Goal: Answer question/provide support: Share knowledge or assist other users

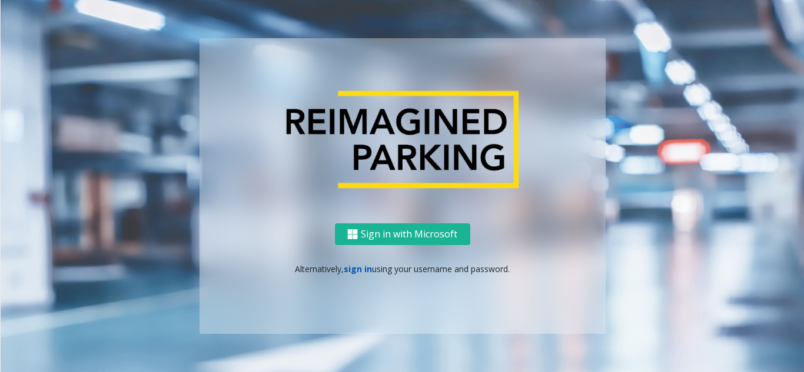
click at [354, 271] on link "sign in" at bounding box center [358, 269] width 28 height 11
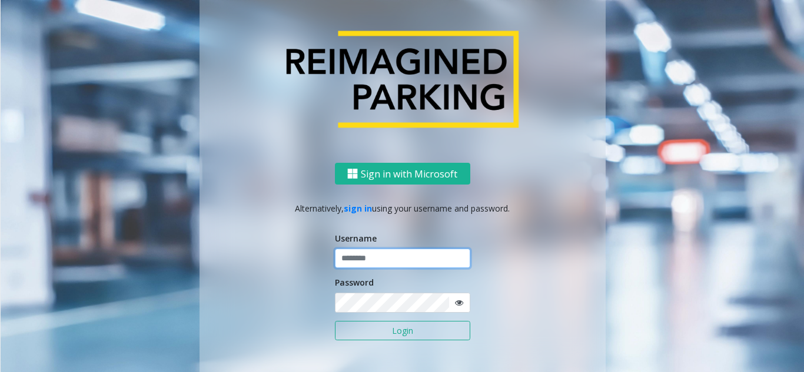
click at [367, 256] on input "text" at bounding box center [402, 259] width 135 height 20
click at [377, 262] on input "text" at bounding box center [402, 259] width 135 height 20
paste input "*******"
type input "*******"
click at [455, 307] on icon at bounding box center [459, 303] width 8 height 8
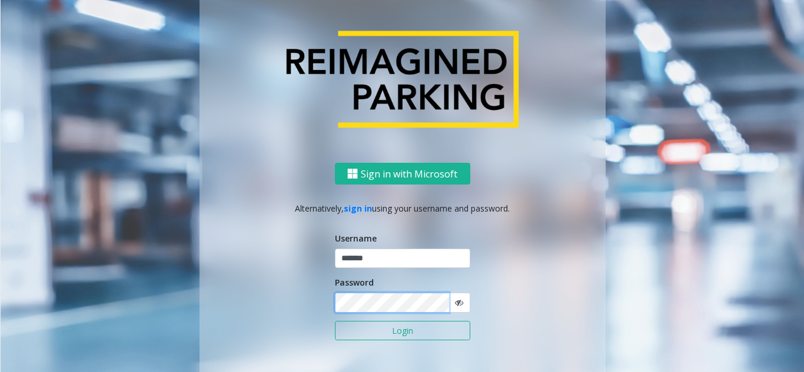
click at [264, 308] on div "Sign in with Microsoft Alternatively, sign in using your username and password.…" at bounding box center [402, 278] width 406 height 231
click at [191, 309] on div "Sign in with Microsoft Alternatively, sign in using your username and password.…" at bounding box center [402, 186] width 671 height 417
click at [438, 333] on button "Login" at bounding box center [402, 331] width 135 height 20
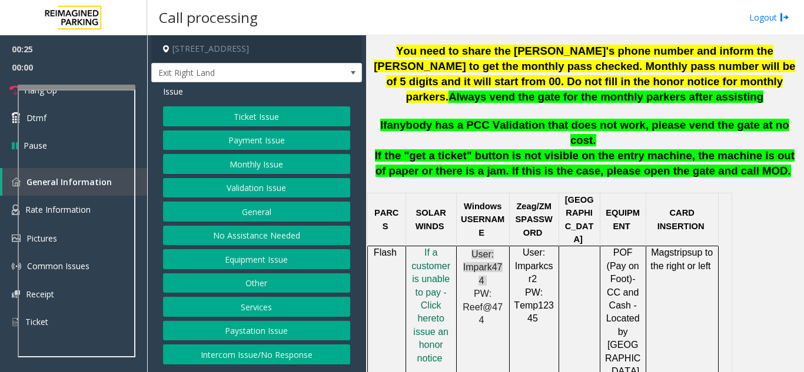
scroll to position [471, 0]
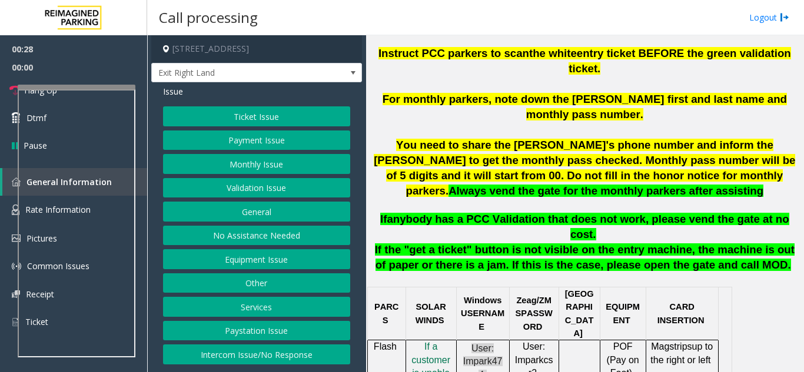
click at [220, 184] on button "Validation Issue" at bounding box center [256, 188] width 187 height 20
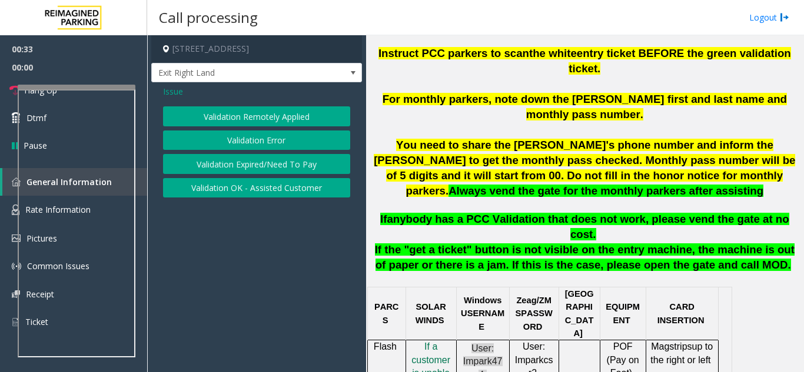
click at [223, 139] on button "Validation Error" at bounding box center [256, 141] width 187 height 20
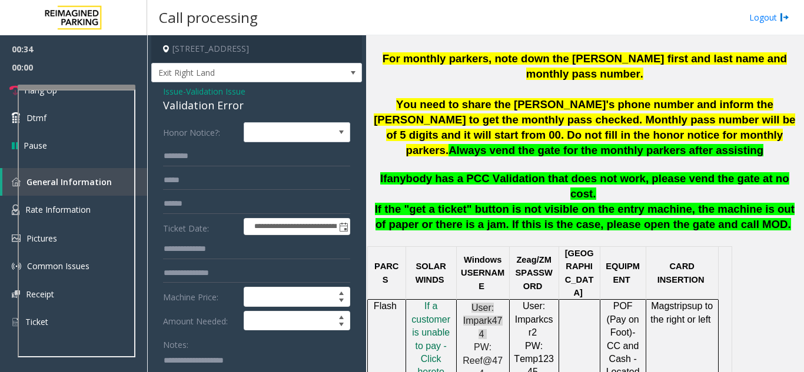
scroll to position [529, 0]
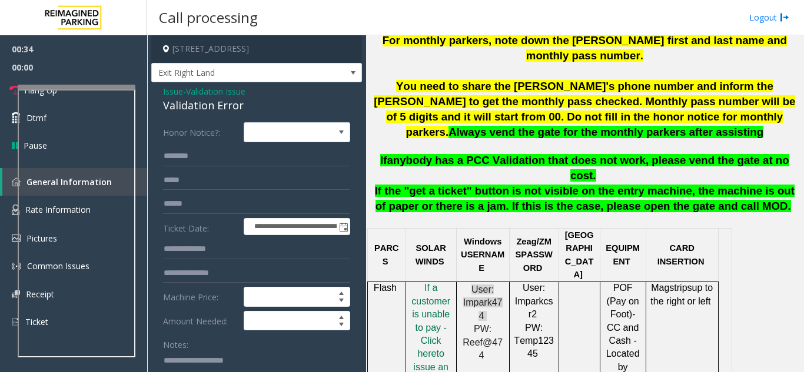
click at [437, 286] on p "I f a customer is unable to pay - Click her e to issue an honor notice" at bounding box center [431, 341] width 42 height 119
click at [431, 283] on span "f a customer is unable to pay - Click her" at bounding box center [430, 321] width 39 height 76
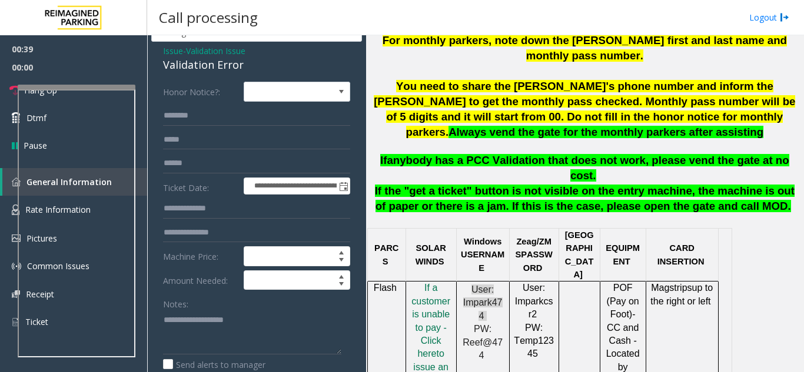
scroll to position [0, 0]
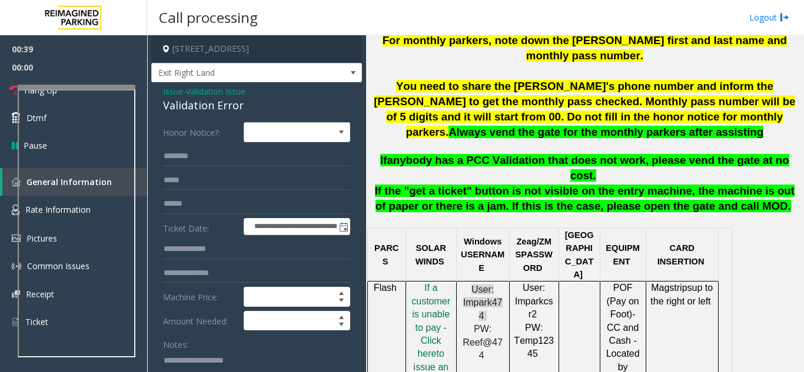
click at [235, 96] on span "Validation Issue" at bounding box center [215, 91] width 59 height 12
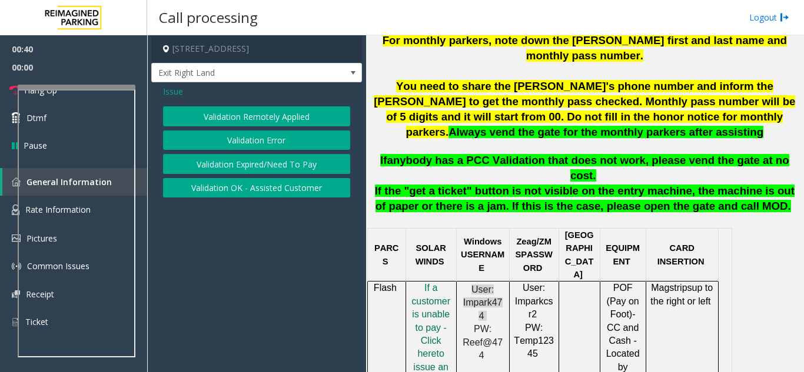
click at [169, 86] on span "Issue" at bounding box center [173, 91] width 20 height 12
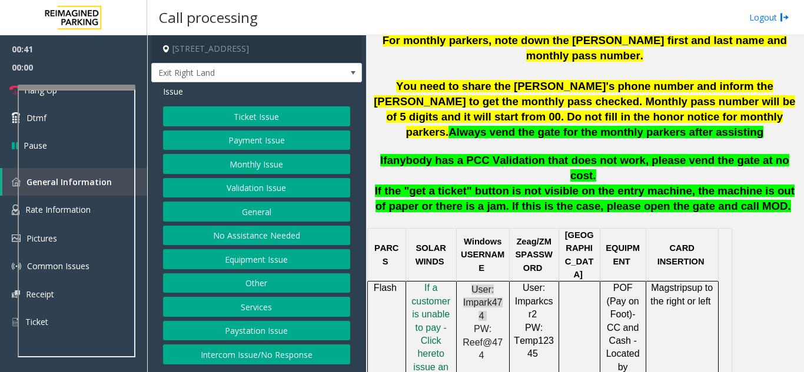
click at [209, 124] on button "Ticket Issue" at bounding box center [256, 116] width 187 height 20
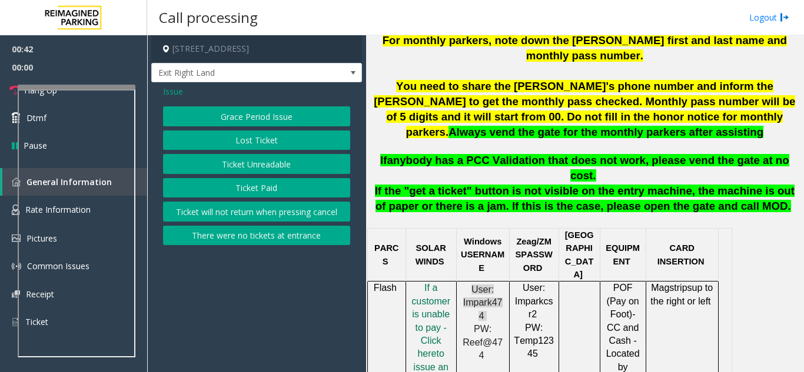
click at [229, 165] on button "Ticket Unreadable" at bounding box center [256, 164] width 187 height 20
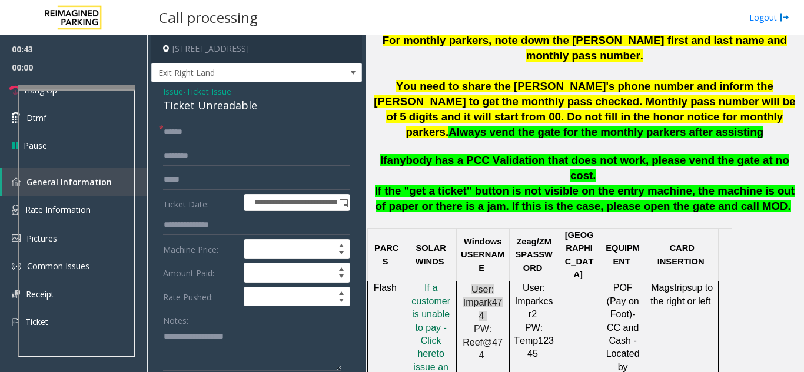
drag, startPoint x: 276, startPoint y: 99, endPoint x: 267, endPoint y: 108, distance: 12.5
click at [271, 105] on div "Ticket Unreadable" at bounding box center [256, 106] width 187 height 16
drag, startPoint x: 254, startPoint y: 113, endPoint x: 163, endPoint y: 90, distance: 93.5
click at [163, 90] on div "Issue - Ticket Issue Ticket Unreadable" at bounding box center [256, 99] width 187 height 28
copy div "Issue - Ticket Issue Ticket Unreadable"
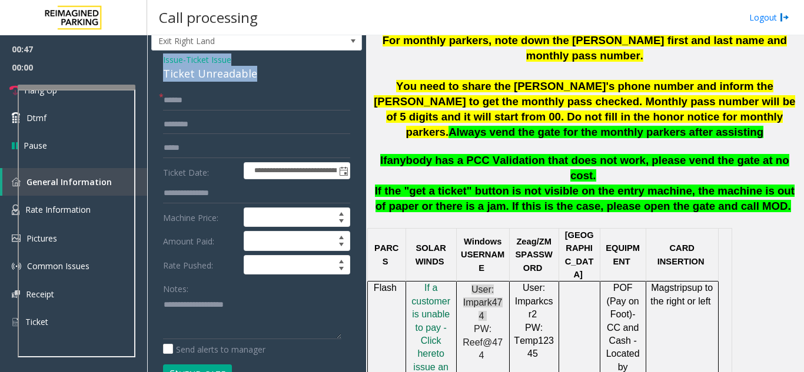
scroll to position [59, 0]
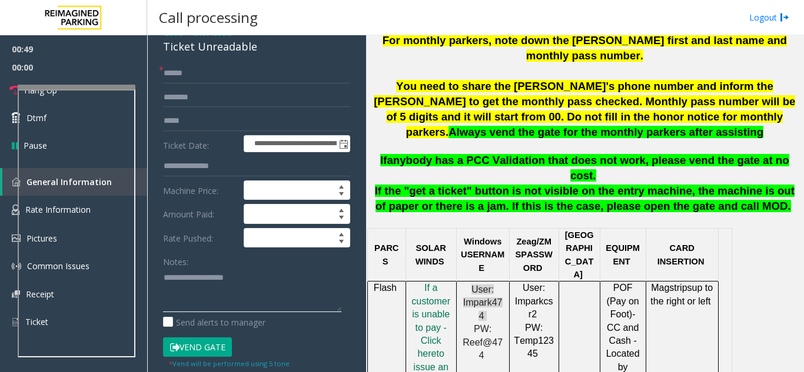
paste textarea "**********"
click at [436, 283] on span "f a customer is unable to pay - Click her" at bounding box center [430, 321] width 39 height 76
click at [245, 295] on textarea at bounding box center [252, 290] width 178 height 44
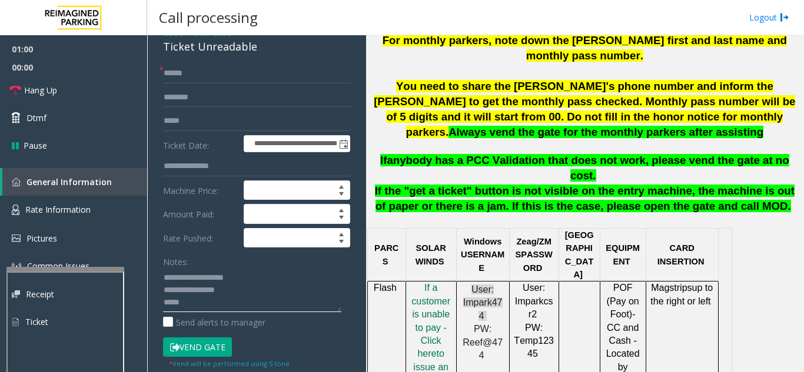
click at [97, 269] on div at bounding box center [65, 269] width 118 height 5
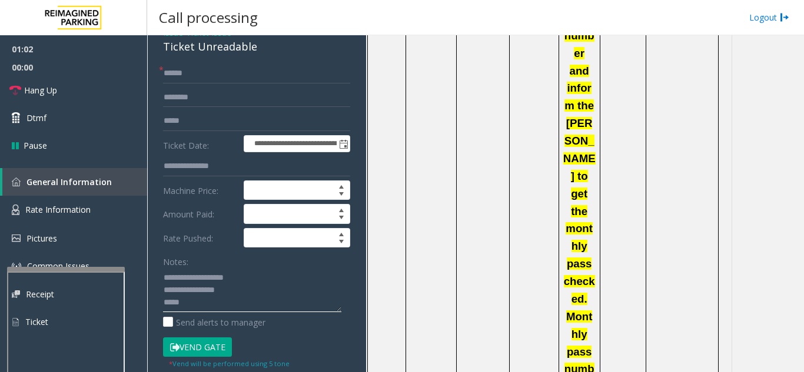
scroll to position [1765, 0]
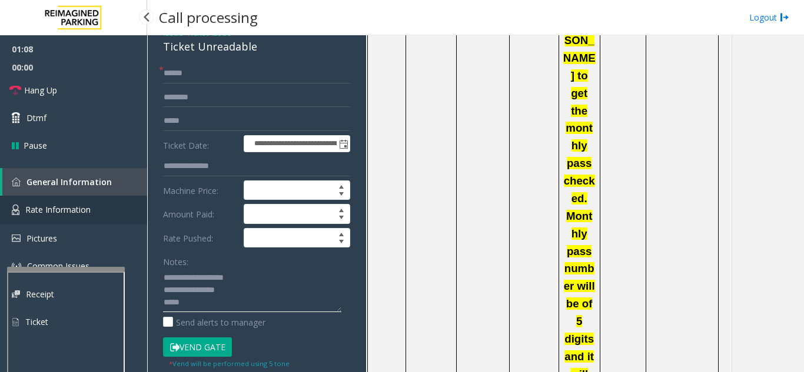
type textarea "**********"
click at [99, 209] on link "Rate Information" at bounding box center [73, 210] width 147 height 29
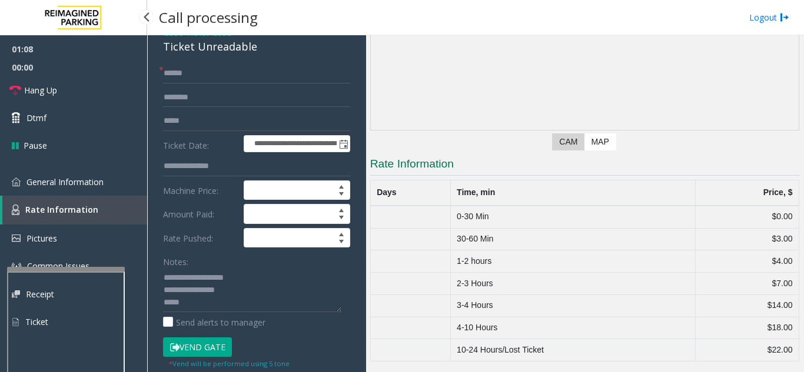
scroll to position [135, 0]
drag, startPoint x: 455, startPoint y: 216, endPoint x: 775, endPoint y: 214, distance: 320.0
click at [775, 214] on tr "0-30 Min $0.00" at bounding box center [584, 217] width 428 height 22
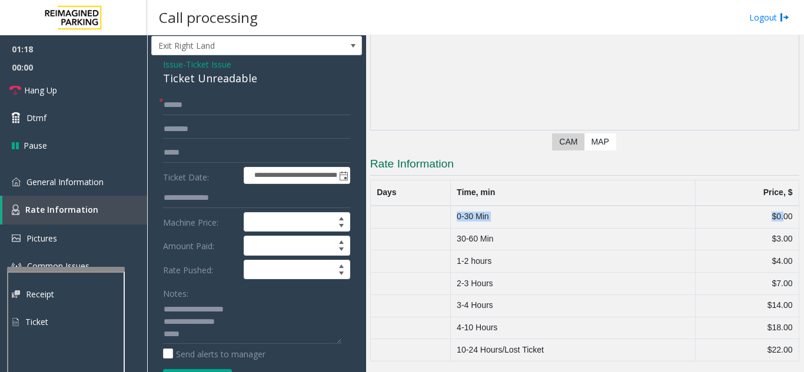
scroll to position [0, 0]
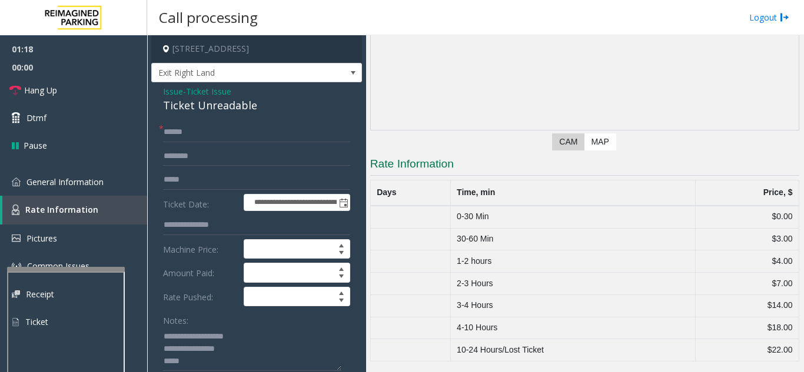
click at [211, 89] on span "Ticket Issue" at bounding box center [208, 91] width 45 height 12
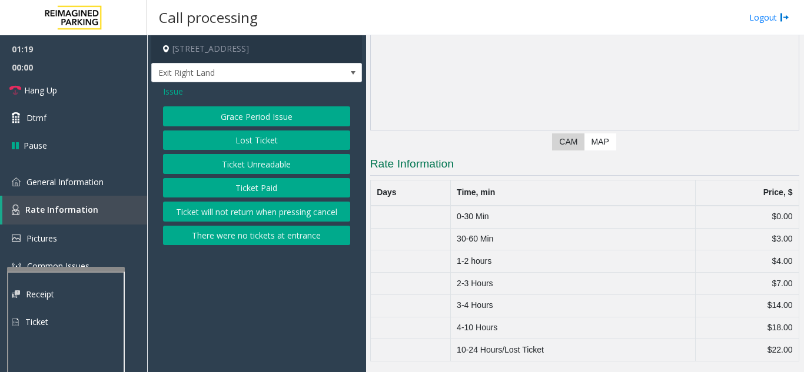
click at [214, 115] on button "Grace Period Issue" at bounding box center [256, 116] width 187 height 20
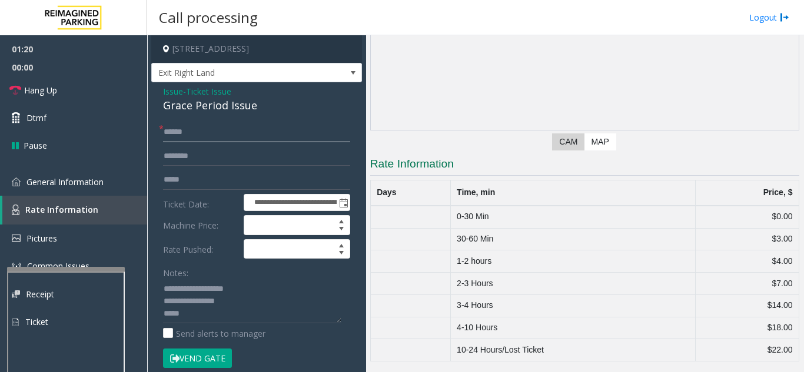
click at [214, 135] on input "text" at bounding box center [256, 132] width 187 height 20
drag, startPoint x: 256, startPoint y: 108, endPoint x: 160, endPoint y: 90, distance: 97.6
click at [160, 90] on div "**********" at bounding box center [256, 320] width 211 height 476
copy div "Issue - Ticket Issue Grace Period Issue"
drag, startPoint x: 182, startPoint y: 315, endPoint x: 156, endPoint y: 281, distance: 42.8
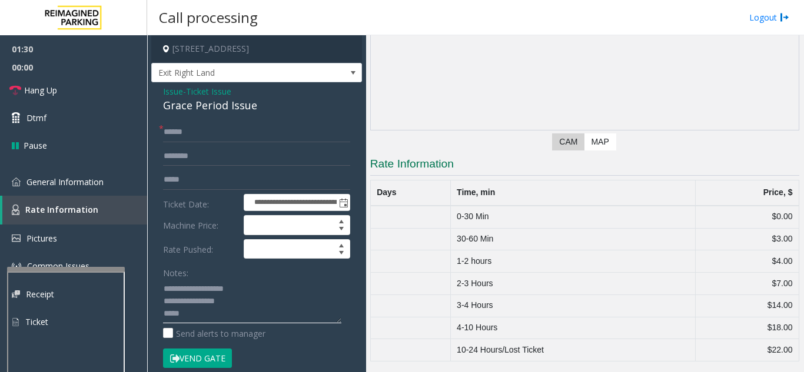
click at [156, 281] on div "**********" at bounding box center [256, 334] width 205 height 424
paste textarea
click at [186, 312] on textarea at bounding box center [252, 301] width 178 height 44
click at [251, 304] on textarea at bounding box center [252, 301] width 178 height 44
type textarea "**********"
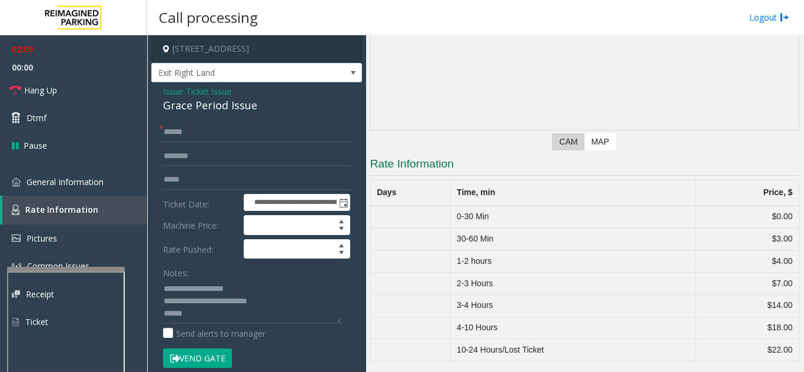
click at [235, 110] on div "Grace Period Issue" at bounding box center [256, 106] width 187 height 16
click at [242, 132] on input "text" at bounding box center [256, 132] width 187 height 20
type input "********"
click at [279, 305] on textarea at bounding box center [252, 301] width 178 height 44
drag, startPoint x: 279, startPoint y: 305, endPoint x: 215, endPoint y: 358, distance: 83.2
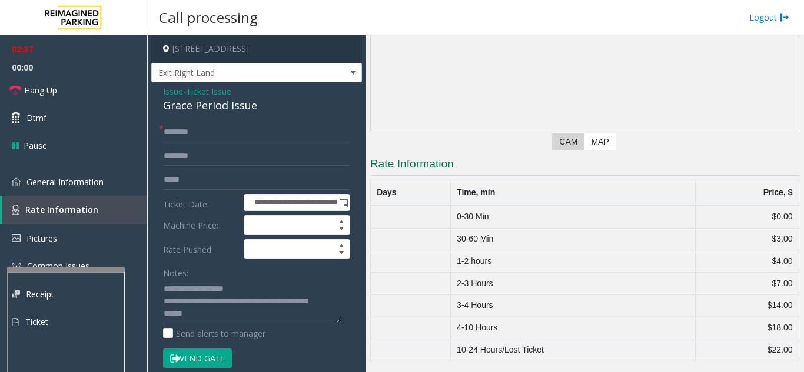
click at [215, 358] on button "Vend Gate" at bounding box center [197, 359] width 69 height 20
click at [289, 306] on textarea at bounding box center [252, 301] width 178 height 44
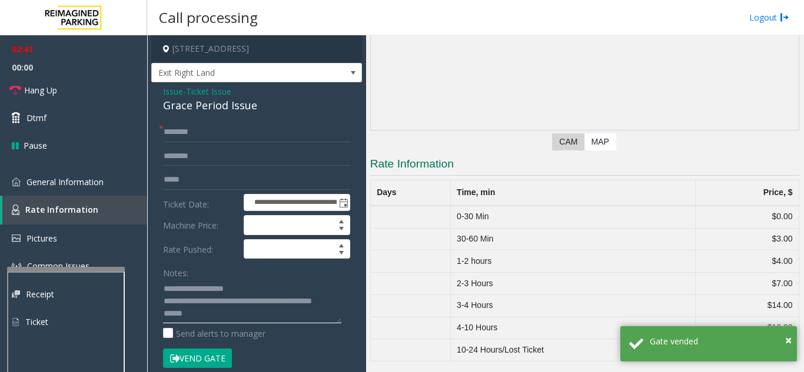
click at [245, 312] on textarea at bounding box center [252, 301] width 178 height 44
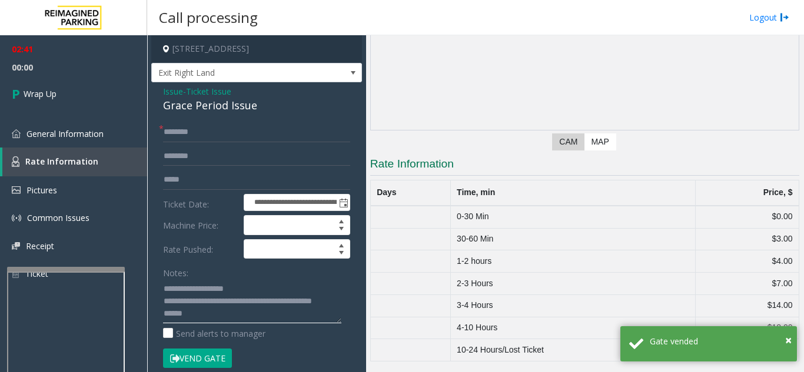
scroll to position [12, 0]
click at [209, 323] on textarea at bounding box center [252, 301] width 178 height 44
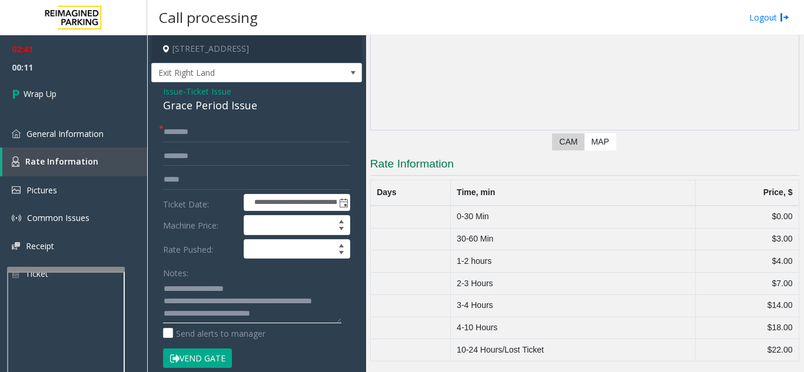
scroll to position [0, 0]
type textarea "**********"
click at [34, 103] on link "Wrap Up" at bounding box center [73, 93] width 147 height 35
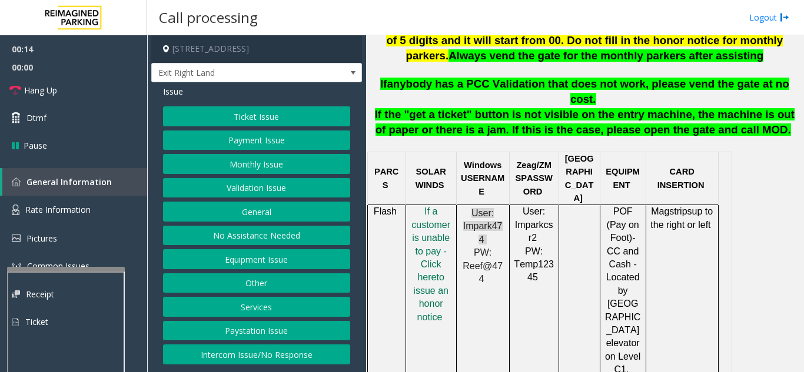
scroll to position [529, 0]
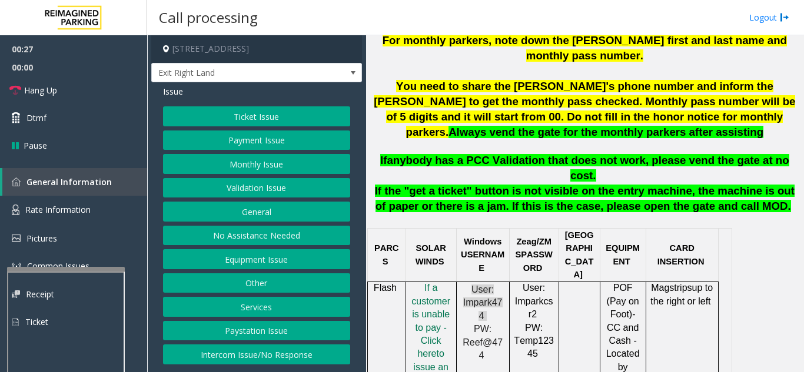
click at [244, 116] on button "Ticket Issue" at bounding box center [256, 116] width 187 height 20
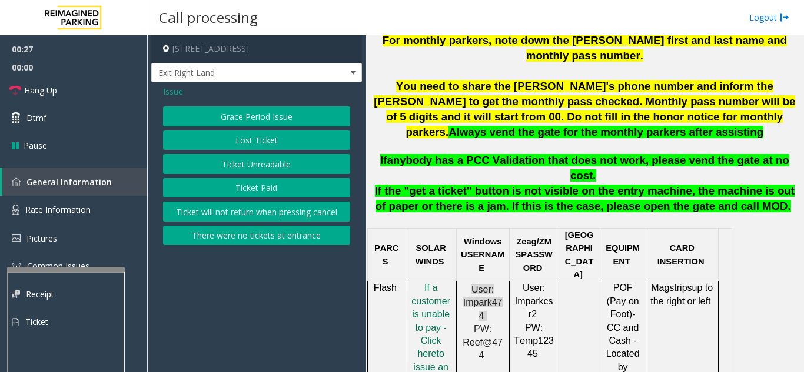
click at [234, 142] on button "Lost Ticket" at bounding box center [256, 141] width 187 height 20
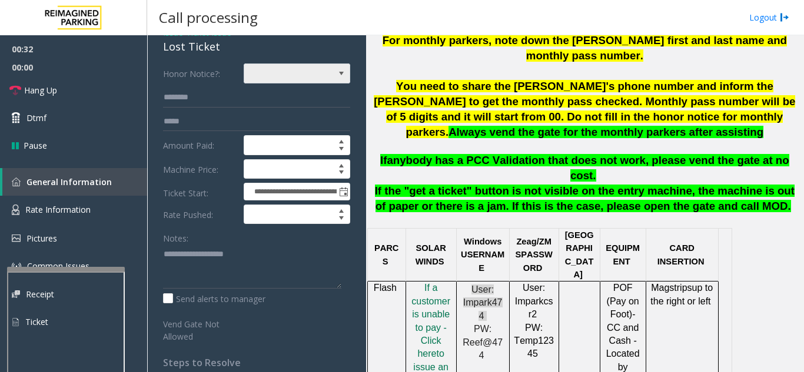
scroll to position [0, 0]
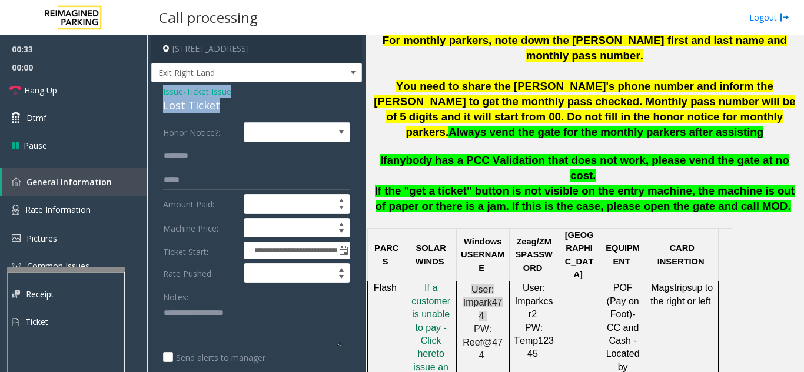
drag, startPoint x: 221, startPoint y: 107, endPoint x: 159, endPoint y: 94, distance: 62.5
click at [159, 94] on div "**********" at bounding box center [256, 299] width 211 height 435
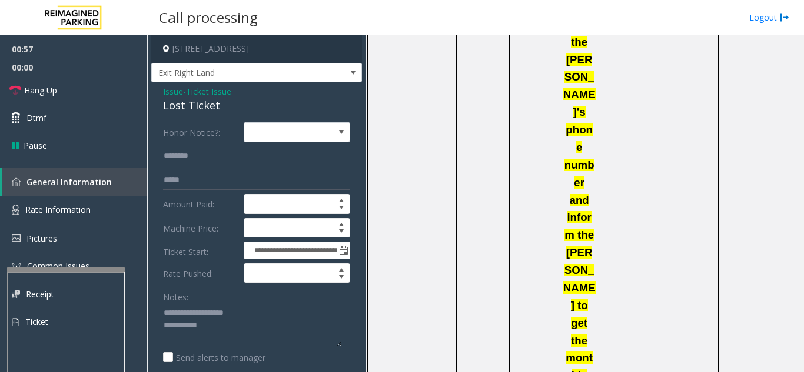
scroll to position [1530, 0]
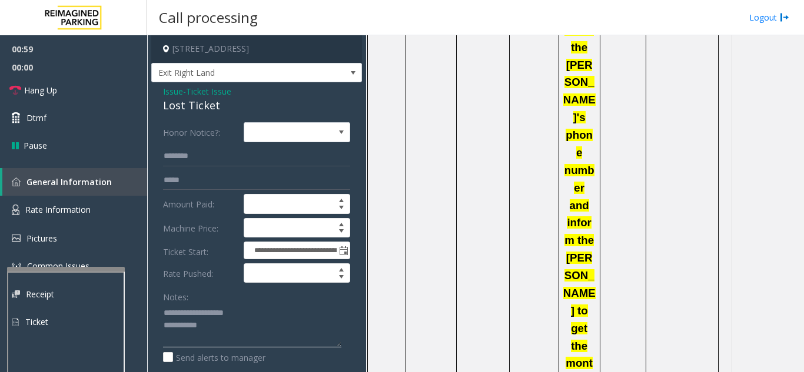
click at [218, 334] on textarea at bounding box center [252, 326] width 178 height 44
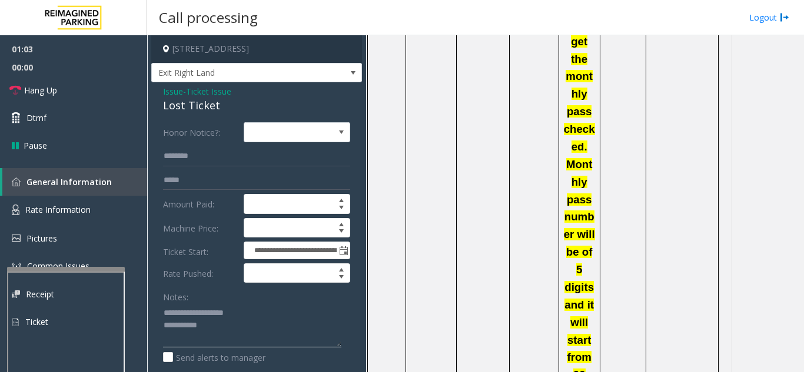
scroll to position [1824, 0]
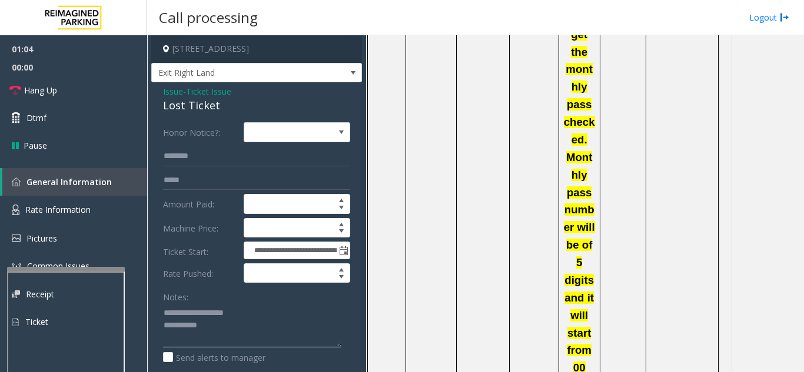
click at [242, 328] on textarea at bounding box center [252, 326] width 178 height 44
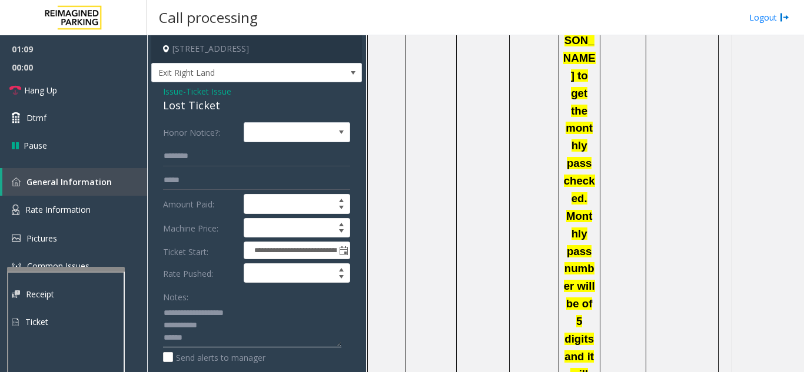
scroll to position [1706, 0]
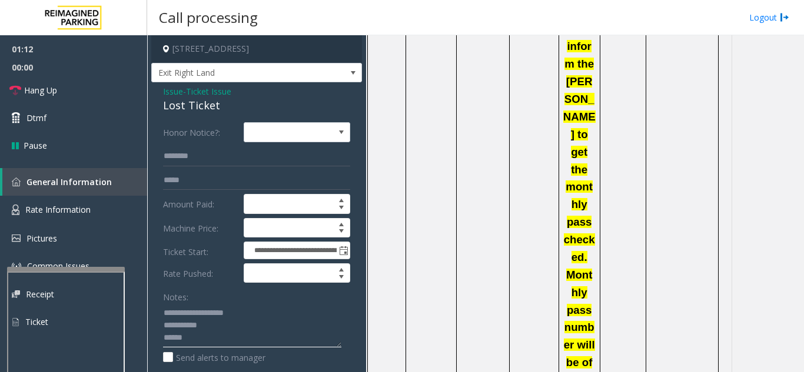
click at [209, 344] on textarea at bounding box center [252, 326] width 178 height 44
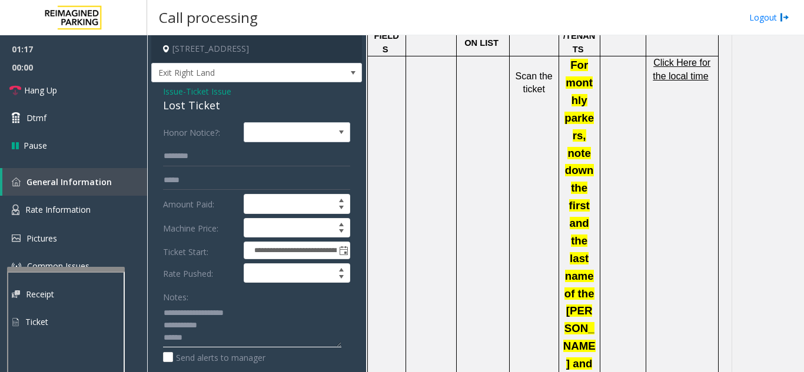
scroll to position [941, 0]
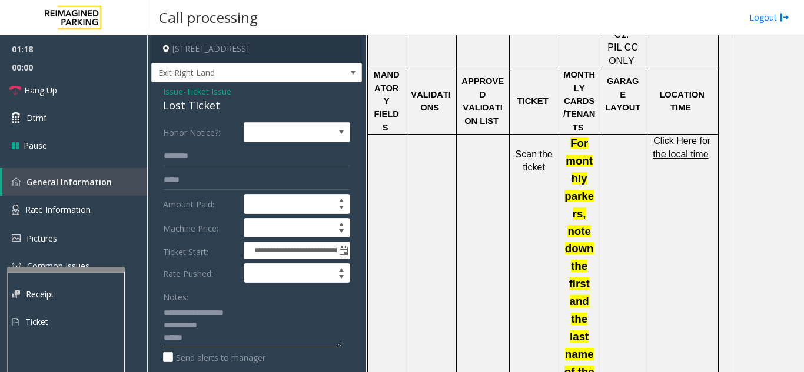
click at [226, 334] on textarea at bounding box center [252, 326] width 178 height 44
click at [221, 341] on textarea at bounding box center [252, 326] width 178 height 44
paste textarea "**********"
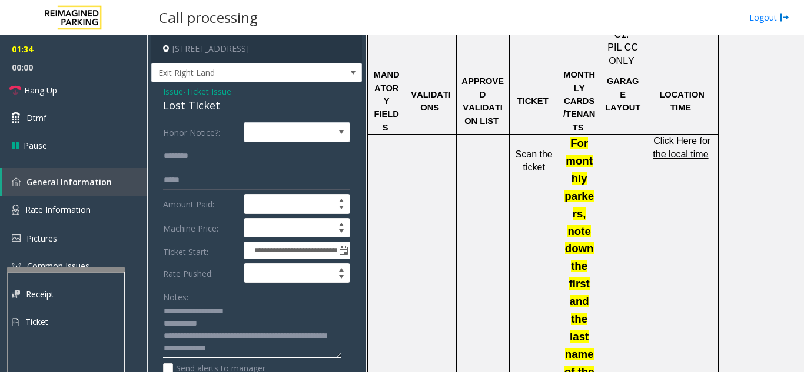
scroll to position [0, 0]
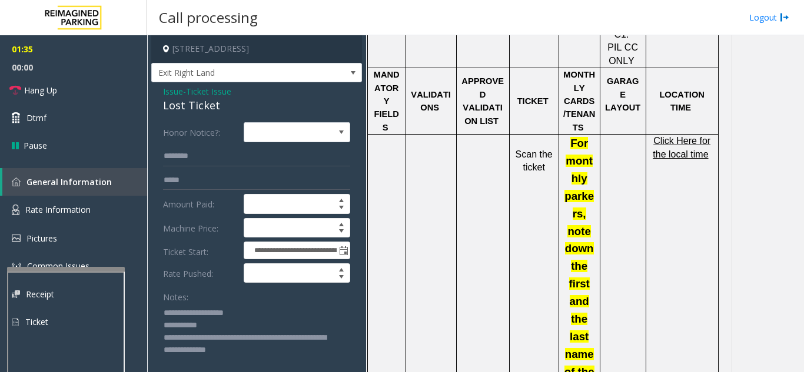
drag, startPoint x: 335, startPoint y: 345, endPoint x: 334, endPoint y: 380, distance: 35.3
click at [334, 372] on html "**********" at bounding box center [402, 186] width 804 height 372
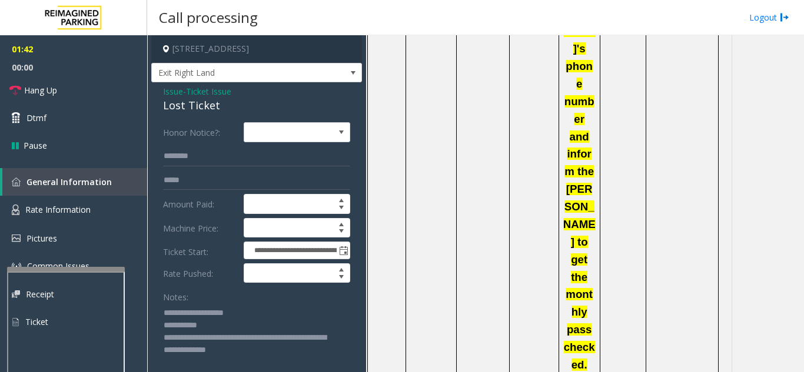
scroll to position [1588, 0]
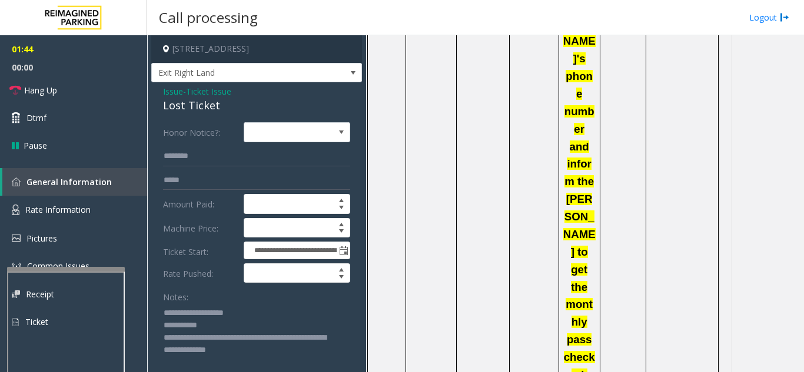
click at [231, 332] on textarea at bounding box center [252, 343] width 178 height 79
click at [231, 324] on textarea at bounding box center [252, 343] width 178 height 79
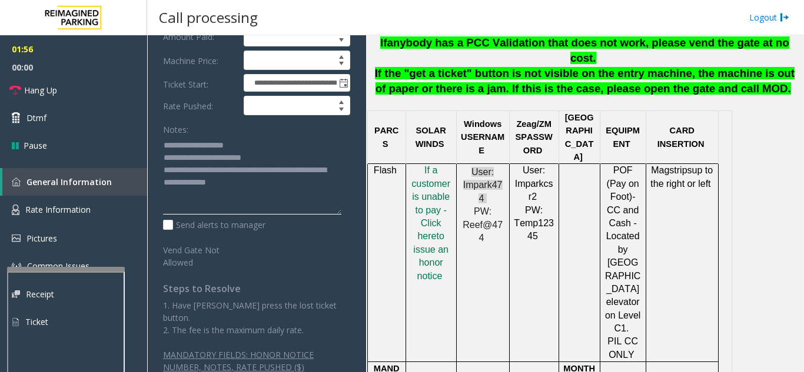
scroll to position [168, 0]
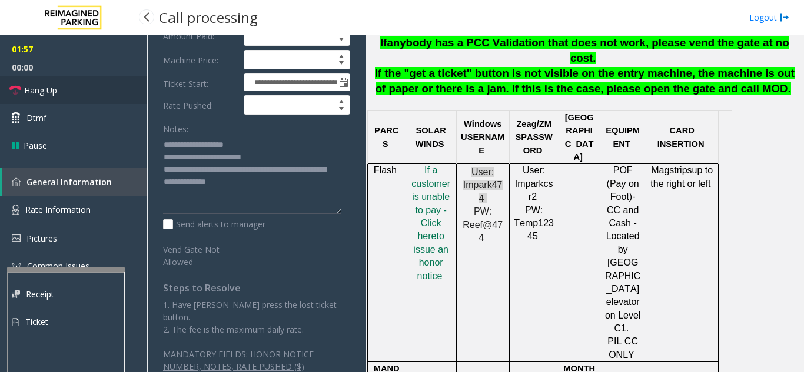
click at [78, 94] on link "Hang Up" at bounding box center [73, 90] width 147 height 28
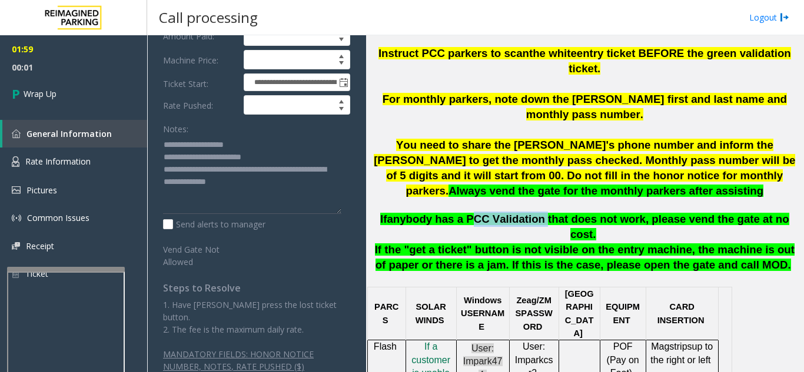
drag, startPoint x: 469, startPoint y: 172, endPoint x: 531, endPoint y: 171, distance: 61.8
click at [531, 213] on span "anybody has a PCC Validation that does not work, please vend the gate at no cos…" at bounding box center [588, 227] width 402 height 28
copy span "PCC Validation"
click at [279, 156] on textarea at bounding box center [252, 174] width 178 height 79
paste textarea "**********"
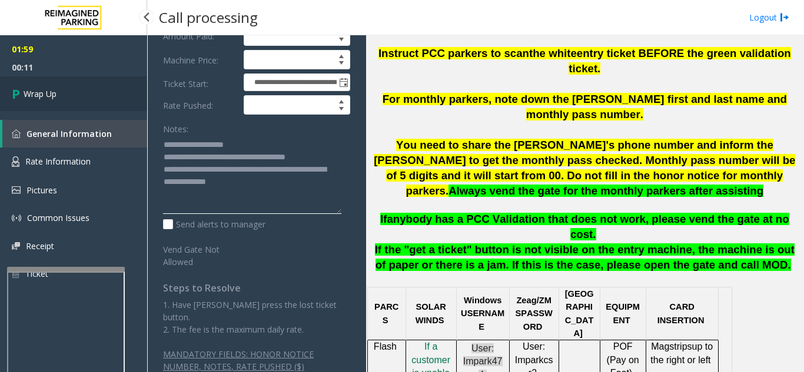
type textarea "**********"
click at [88, 104] on link "Wrap Up" at bounding box center [73, 93] width 147 height 35
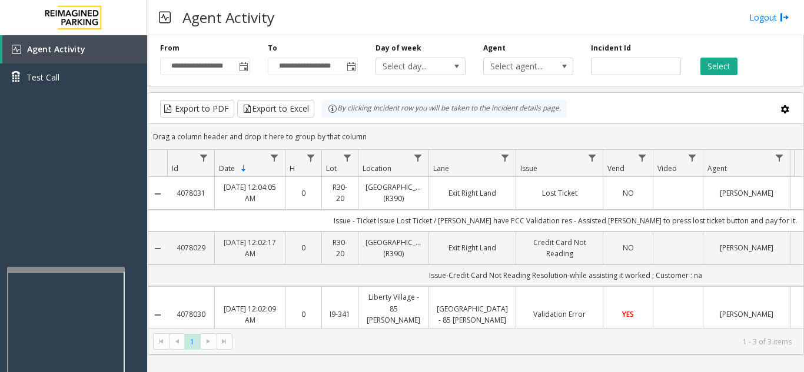
scroll to position [22, 0]
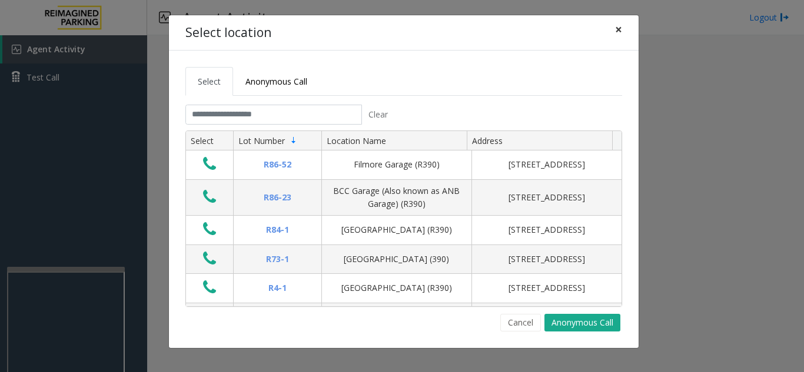
click at [624, 29] on button "×" at bounding box center [619, 29] width 24 height 29
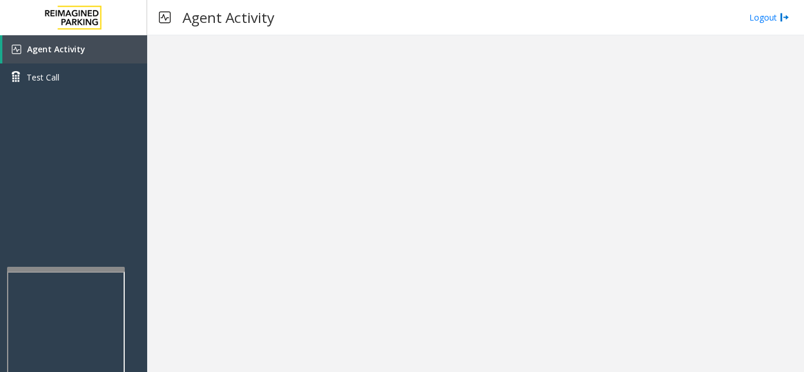
click at [70, 267] on div at bounding box center [66, 269] width 118 height 5
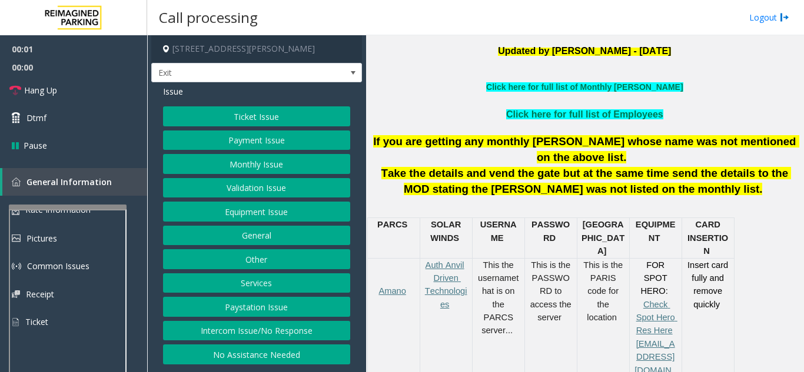
scroll to position [353, 0]
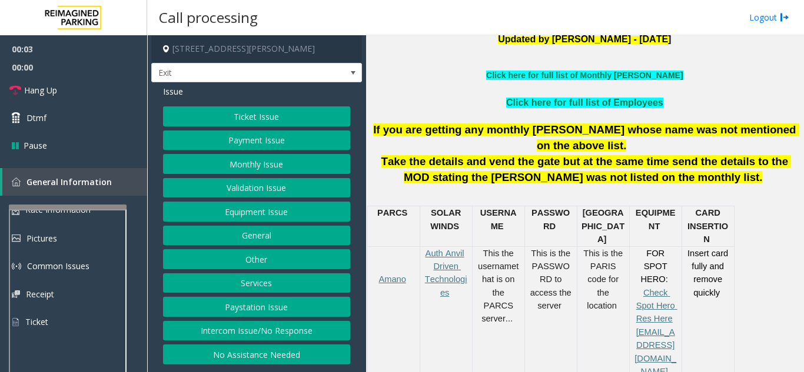
drag, startPoint x: 292, startPoint y: 325, endPoint x: 285, endPoint y: 285, distance: 40.7
click at [285, 290] on div "Ticket Issue Payment Issue Monthly Issue Validation Issue Equipment Issue Gener…" at bounding box center [256, 235] width 187 height 258
click at [284, 279] on button "Services" at bounding box center [256, 284] width 187 height 20
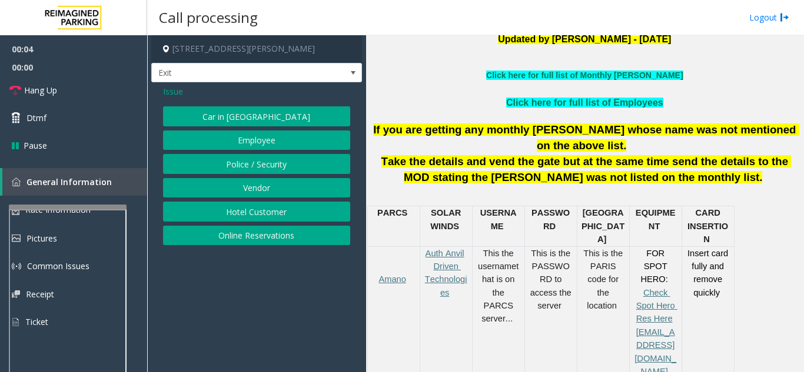
click at [298, 240] on button "Online Reservations" at bounding box center [256, 236] width 187 height 20
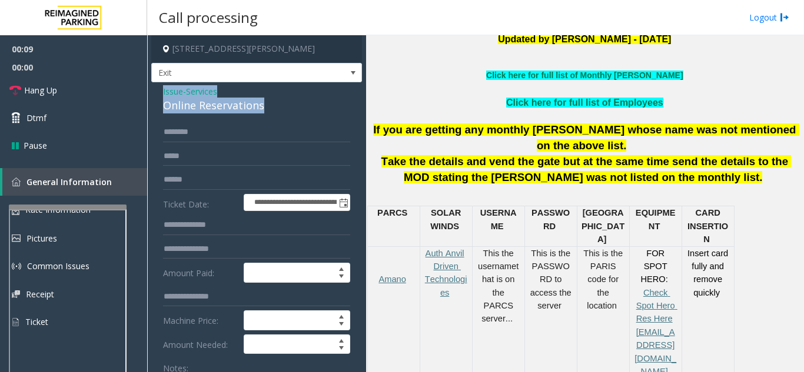
drag, startPoint x: 263, startPoint y: 111, endPoint x: 163, endPoint y: 86, distance: 102.9
click at [163, 86] on div "Issue - Services Online Reservations" at bounding box center [256, 99] width 187 height 28
copy div "Issue - Services Online Reservations"
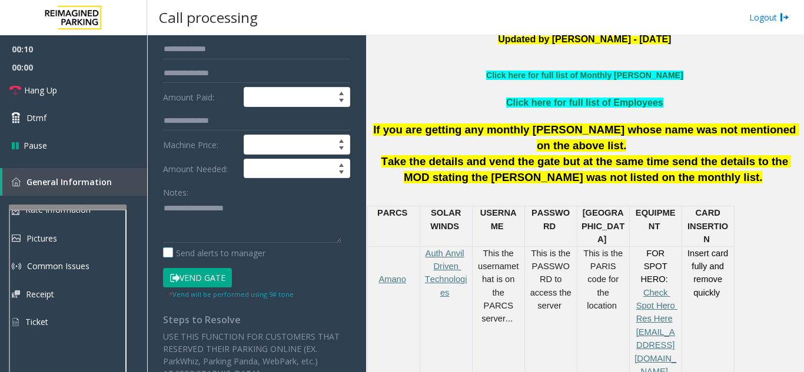
scroll to position [176, 0]
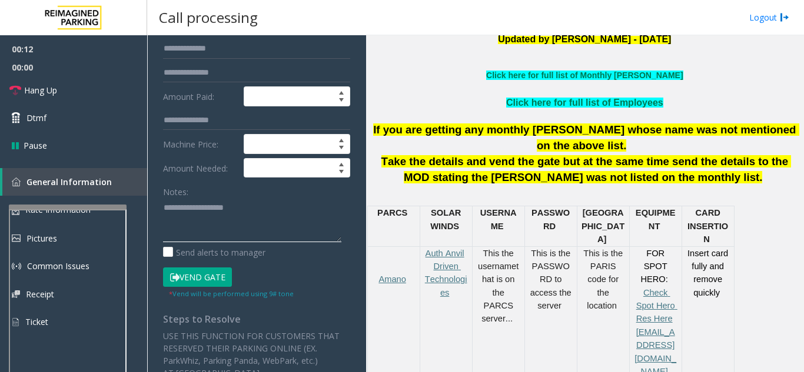
paste textarea "**********"
click at [283, 224] on textarea at bounding box center [252, 220] width 178 height 44
click at [195, 278] on button "Vend Gate" at bounding box center [197, 278] width 69 height 20
click at [304, 215] on textarea at bounding box center [252, 220] width 178 height 44
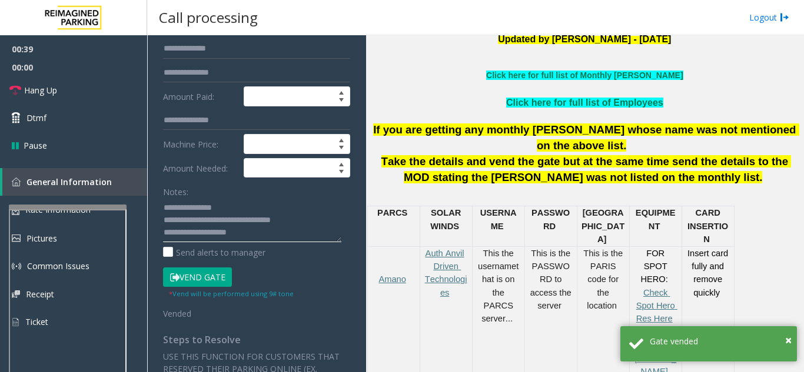
click at [319, 226] on textarea at bounding box center [252, 220] width 178 height 44
click at [309, 215] on textarea at bounding box center [252, 220] width 178 height 44
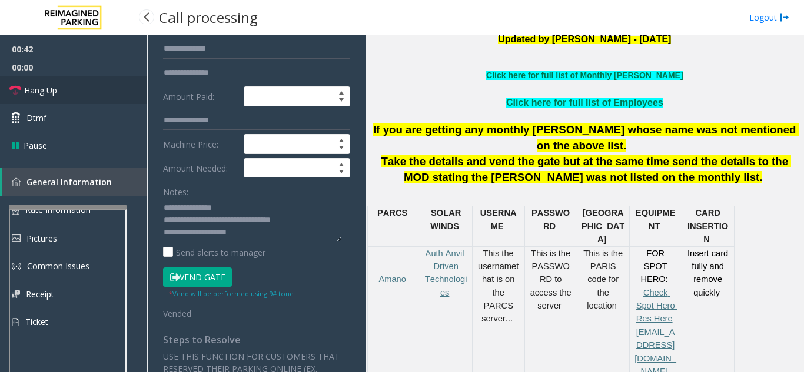
click at [66, 81] on link "Hang Up" at bounding box center [73, 90] width 147 height 28
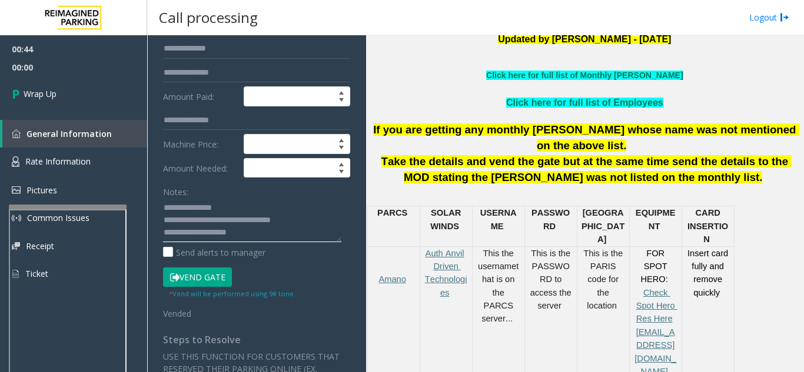
click at [318, 222] on textarea at bounding box center [252, 220] width 178 height 44
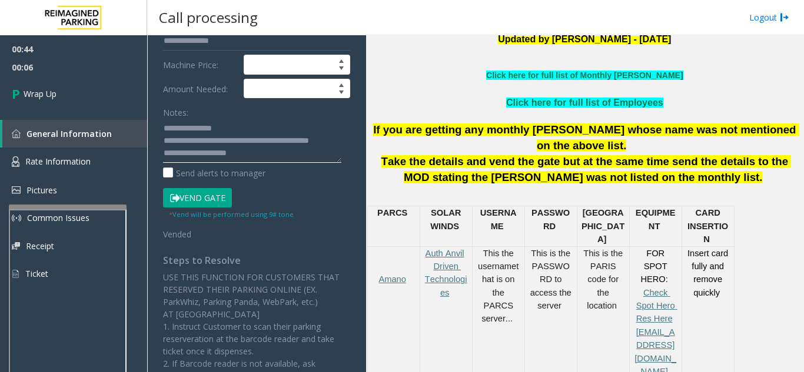
scroll to position [235, 0]
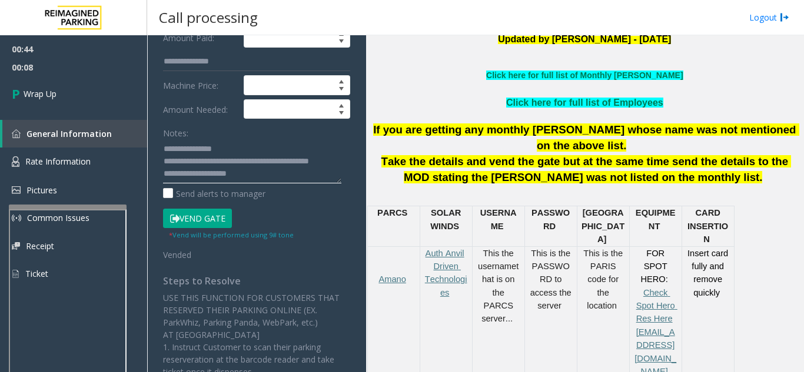
drag, startPoint x: 191, startPoint y: 149, endPoint x: 234, endPoint y: 154, distance: 43.1
click at [234, 154] on textarea at bounding box center [252, 161] width 178 height 44
click at [222, 164] on textarea at bounding box center [252, 161] width 178 height 44
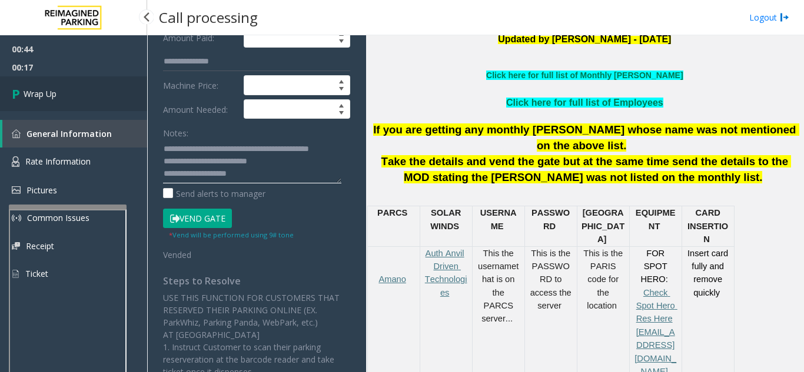
type textarea "**********"
click at [49, 93] on span "Wrap Up" at bounding box center [40, 94] width 33 height 12
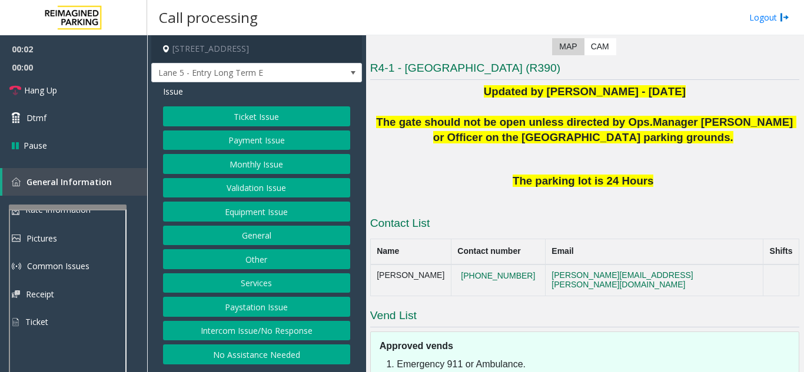
scroll to position [294, 0]
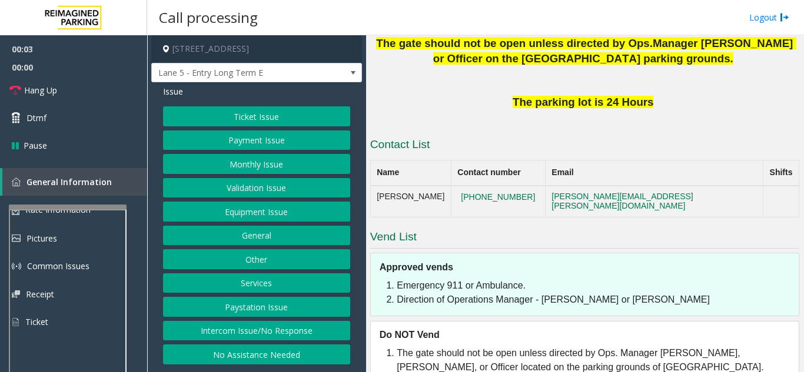
click at [334, 334] on button "Intercom Issue/No Response" at bounding box center [256, 331] width 187 height 20
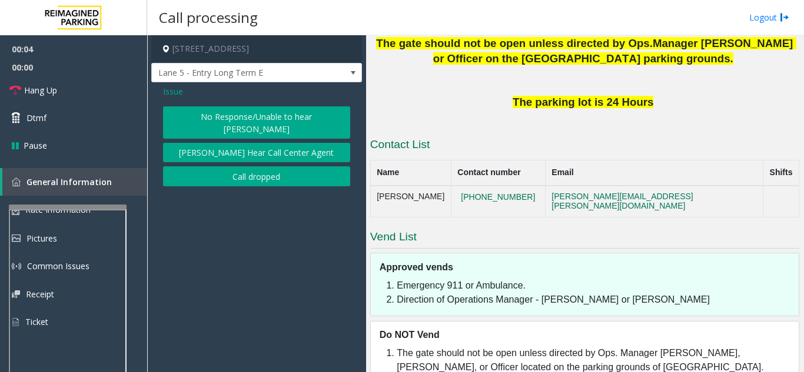
click at [255, 121] on button "No Response/Unable to hear [PERSON_NAME]" at bounding box center [256, 122] width 187 height 32
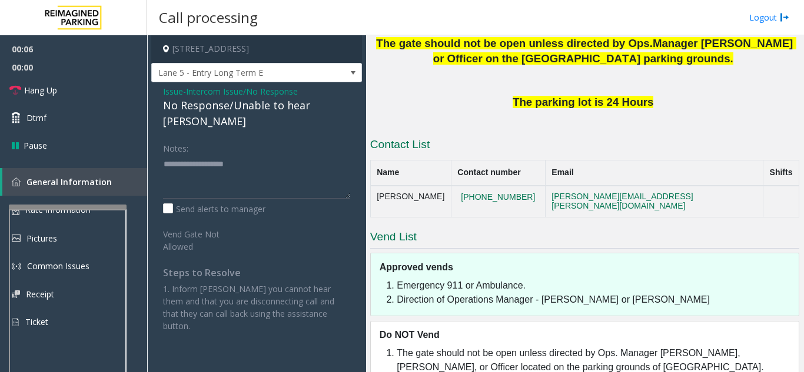
click at [242, 113] on div "No Response/Unable to hear [PERSON_NAME]" at bounding box center [256, 114] width 187 height 32
click at [242, 112] on div "No Response/Unable to hear [PERSON_NAME]" at bounding box center [256, 114] width 187 height 32
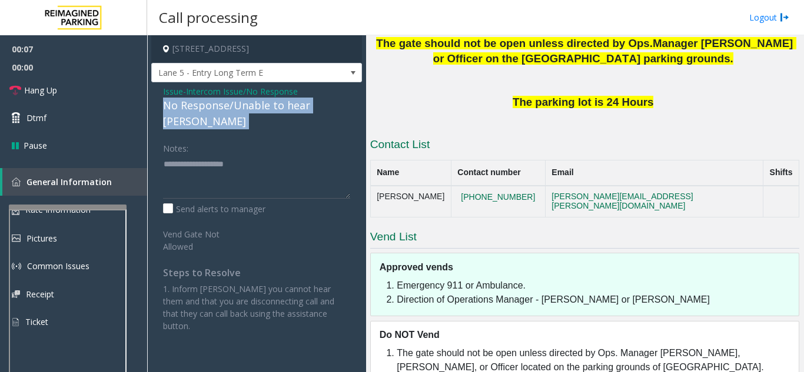
click at [242, 112] on div "No Response/Unable to hear [PERSON_NAME]" at bounding box center [256, 114] width 187 height 32
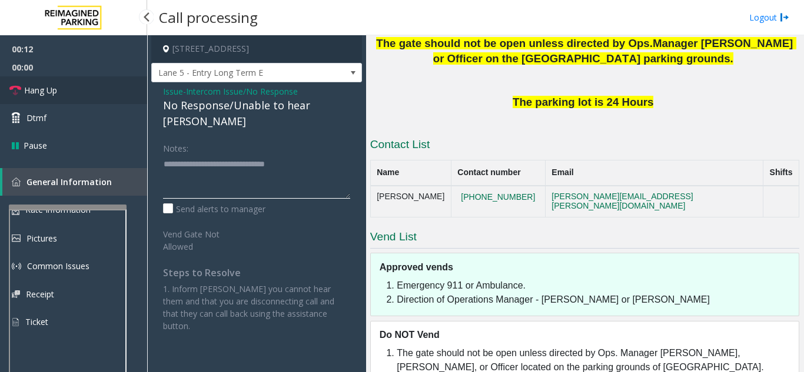
type textarea "**********"
click at [70, 99] on link "Hang Up" at bounding box center [73, 90] width 147 height 28
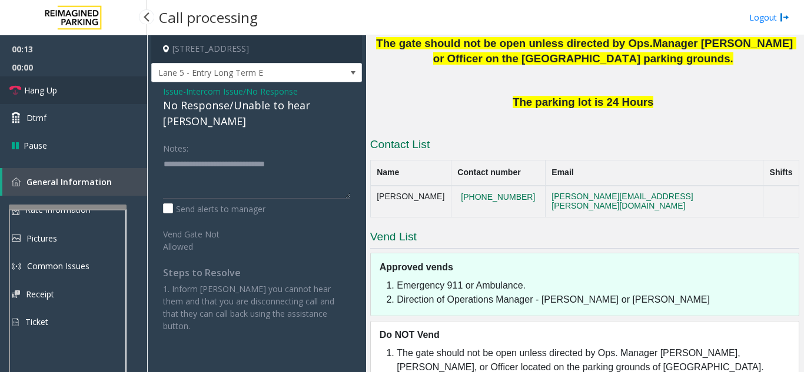
click at [70, 99] on link "Hang Up" at bounding box center [73, 90] width 147 height 28
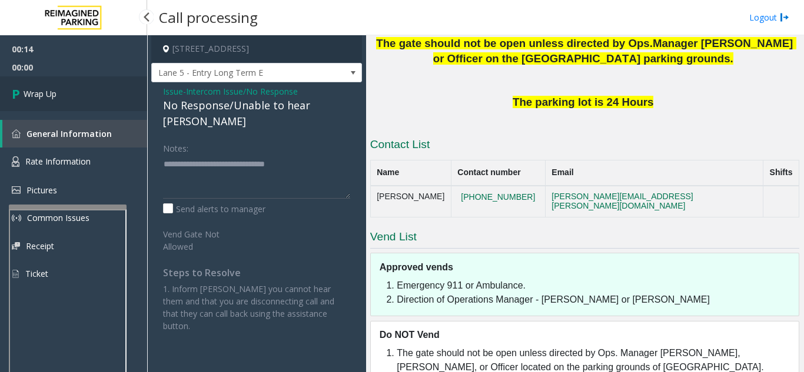
click at [70, 99] on link "Wrap Up" at bounding box center [73, 93] width 147 height 35
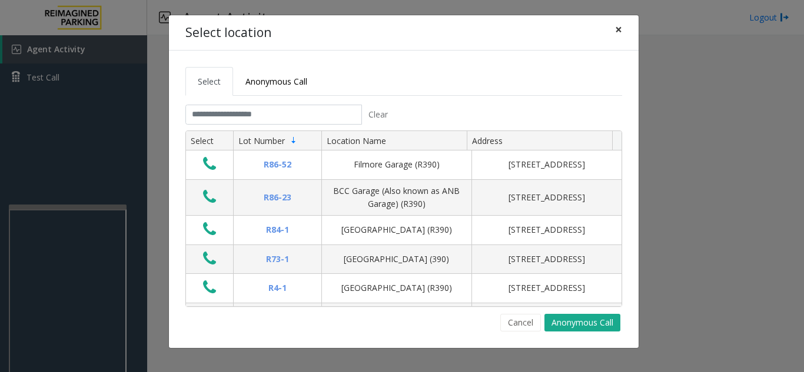
drag, startPoint x: 629, startPoint y: 29, endPoint x: 585, endPoint y: 57, distance: 52.4
click at [630, 28] on div "Select location ×" at bounding box center [403, 33] width 469 height 36
click at [631, 26] on div "Select location ×" at bounding box center [403, 33] width 469 height 36
click at [622, 27] on button "×" at bounding box center [619, 29] width 24 height 29
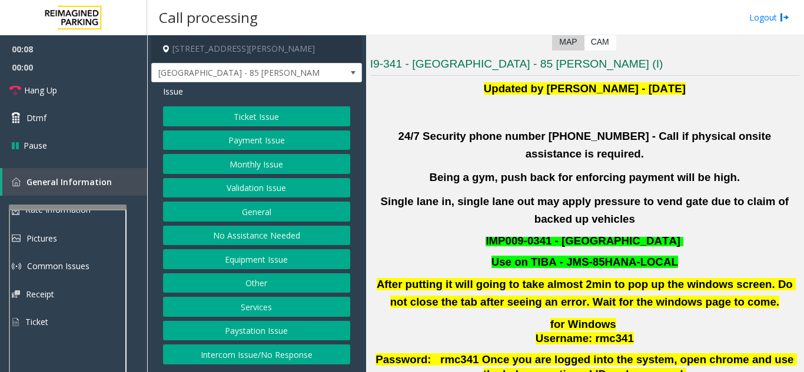
scroll to position [294, 0]
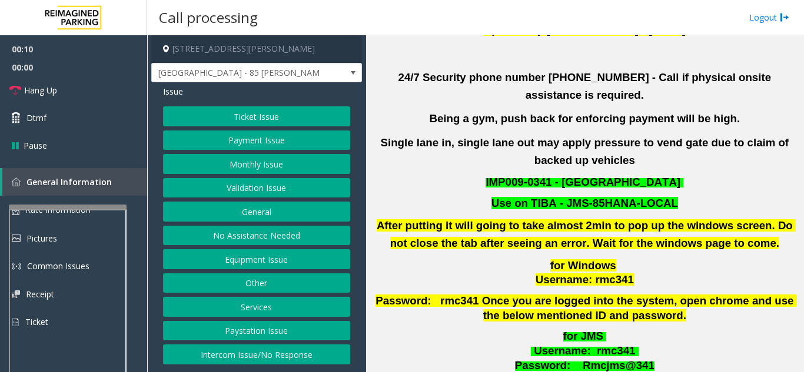
click at [299, 184] on button "Validation Issue" at bounding box center [256, 188] width 187 height 20
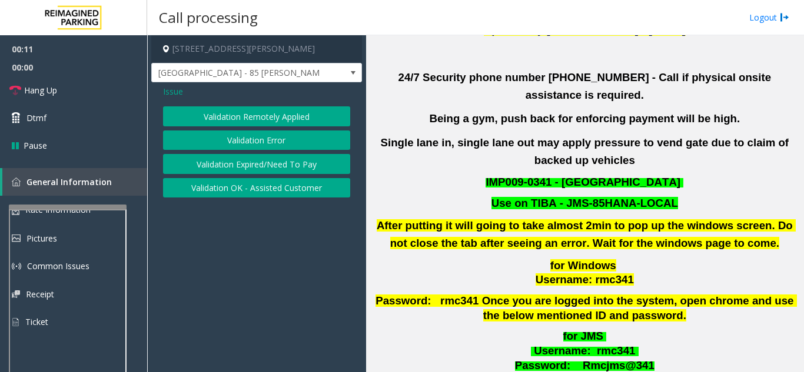
click at [236, 135] on button "Validation Error" at bounding box center [256, 141] width 187 height 20
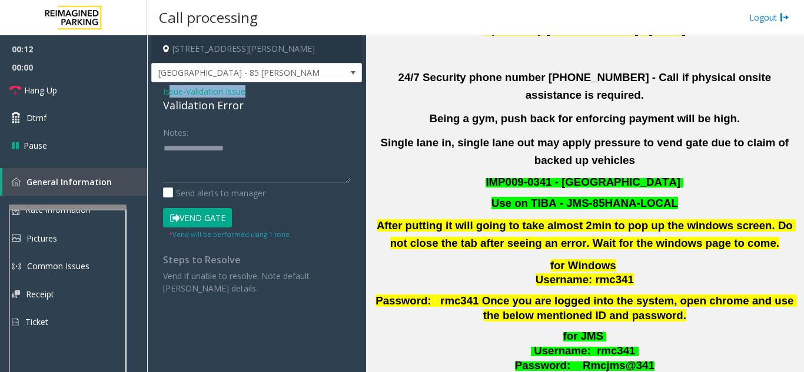
drag, startPoint x: 269, startPoint y: 94, endPoint x: 169, endPoint y: 94, distance: 100.0
click at [169, 94] on div "Issue - Validation Issue Validation Error" at bounding box center [256, 99] width 187 height 28
drag, startPoint x: 242, startPoint y: 113, endPoint x: 160, endPoint y: 89, distance: 85.3
click at [160, 89] on div "Issue - Validation Issue Validation Error Notes: Send alerts to manager Vend Ga…" at bounding box center [256, 194] width 211 height 224
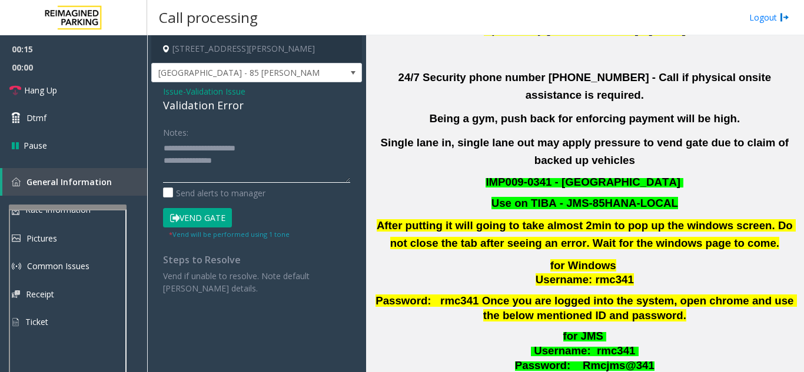
click at [250, 171] on textarea at bounding box center [256, 161] width 187 height 44
click at [244, 176] on textarea at bounding box center [256, 161] width 187 height 44
drag, startPoint x: 202, startPoint y: 168, endPoint x: 154, endPoint y: 152, distance: 50.6
click at [154, 152] on div "Notes: Send alerts to manager Vend Gate * Vend will be performed using 1 tone S…" at bounding box center [256, 208] width 205 height 172
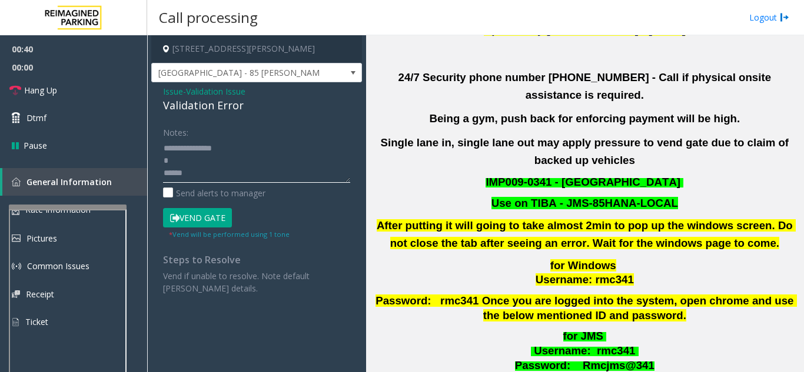
scroll to position [12, 0]
click at [191, 176] on textarea at bounding box center [256, 161] width 187 height 44
paste textarea "**********"
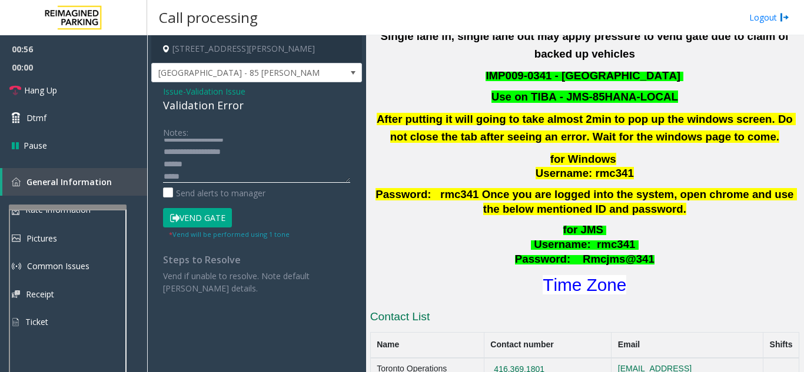
scroll to position [529, 0]
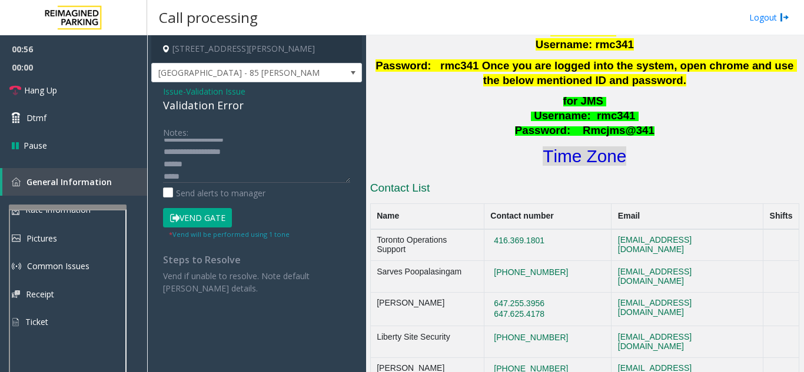
click at [578, 146] on font "Time Zone" at bounding box center [584, 155] width 84 height 19
click at [205, 165] on textarea at bounding box center [256, 161] width 187 height 44
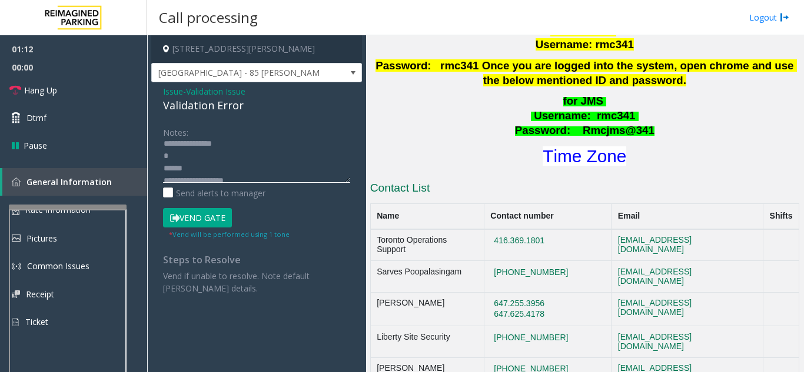
scroll to position [0, 0]
click at [234, 156] on textarea at bounding box center [256, 161] width 187 height 44
drag, startPoint x: 192, startPoint y: 148, endPoint x: 290, endPoint y: 152, distance: 97.7
click at [290, 152] on textarea at bounding box center [256, 161] width 187 height 44
click at [227, 160] on textarea at bounding box center [256, 161] width 187 height 44
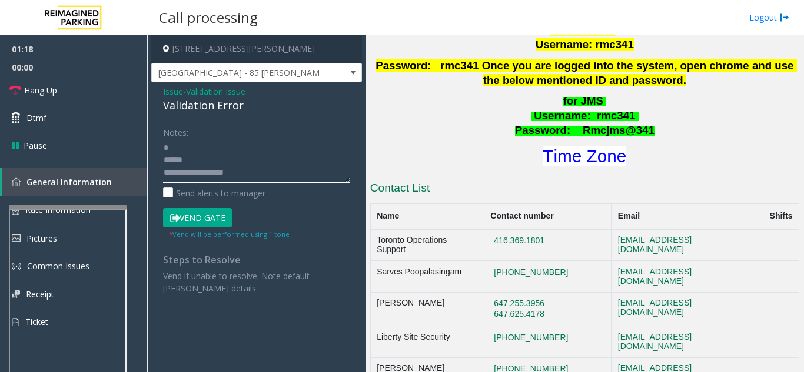
scroll to position [74, 0]
click at [202, 209] on button "Vend Gate" at bounding box center [197, 218] width 69 height 20
click at [202, 215] on button "Vend Gate" at bounding box center [197, 218] width 69 height 20
click at [185, 176] on textarea at bounding box center [256, 161] width 187 height 44
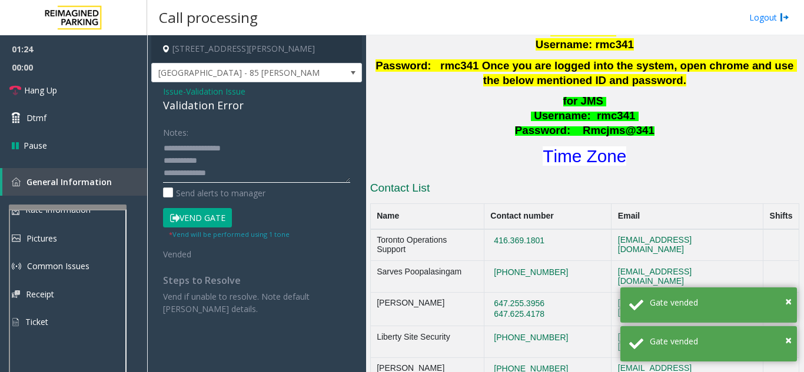
scroll to position [15, 0]
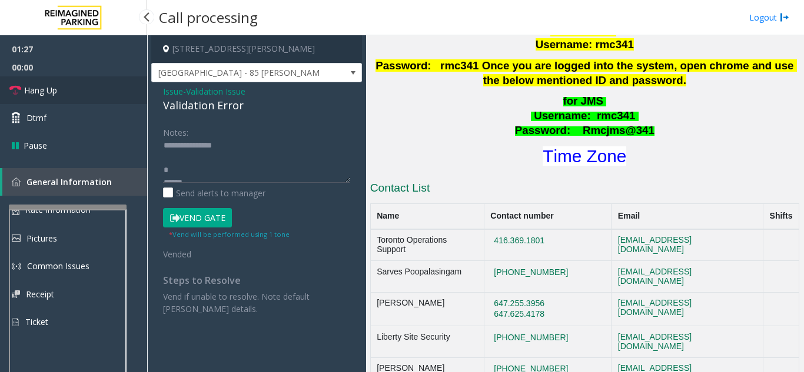
click at [90, 87] on link "Hang Up" at bounding box center [73, 90] width 147 height 28
click at [238, 150] on textarea at bounding box center [256, 161] width 187 height 44
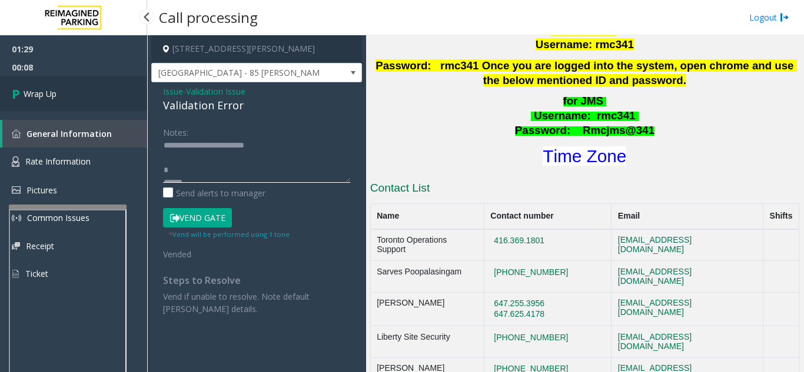
type textarea "**********"
click at [93, 80] on link "Wrap Up" at bounding box center [73, 93] width 147 height 35
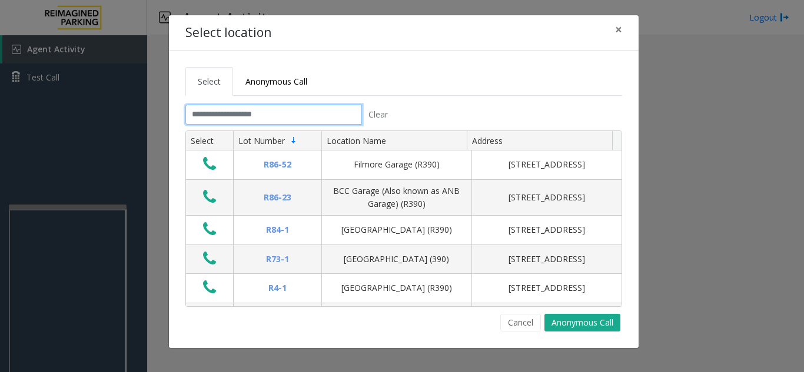
click at [284, 115] on input "text" at bounding box center [273, 115] width 176 height 20
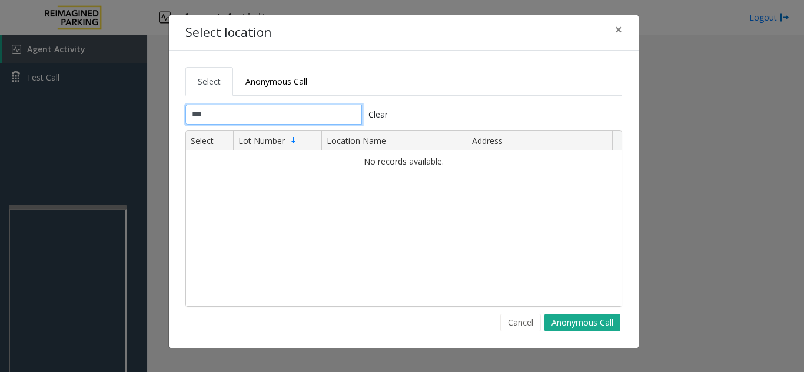
type input "****"
drag, startPoint x: 276, startPoint y: 115, endPoint x: 126, endPoint y: 117, distance: 149.4
click at [140, 113] on div "Select location × Select Anonymous Call **** Clear Select Lot Number Location N…" at bounding box center [402, 186] width 804 height 372
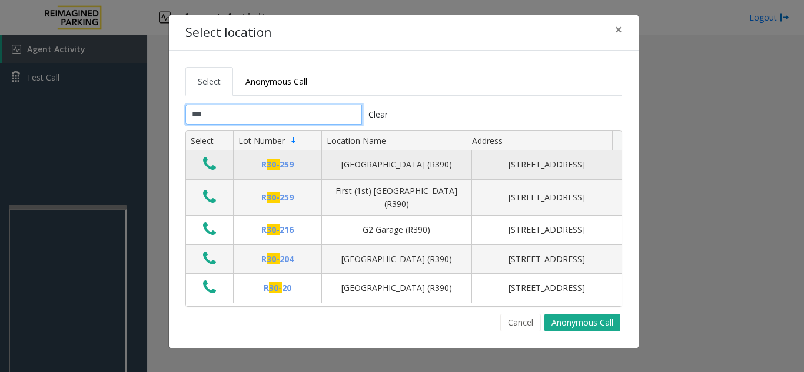
type input "***"
click at [209, 161] on icon "Data table" at bounding box center [209, 164] width 13 height 16
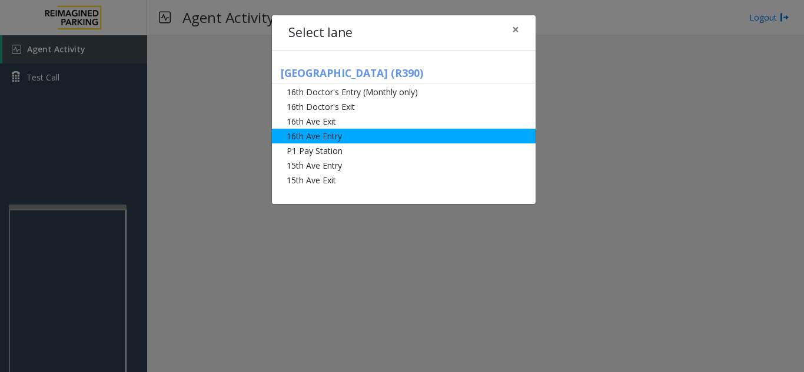
click at [338, 124] on li "16th Ave Exit" at bounding box center [404, 121] width 264 height 15
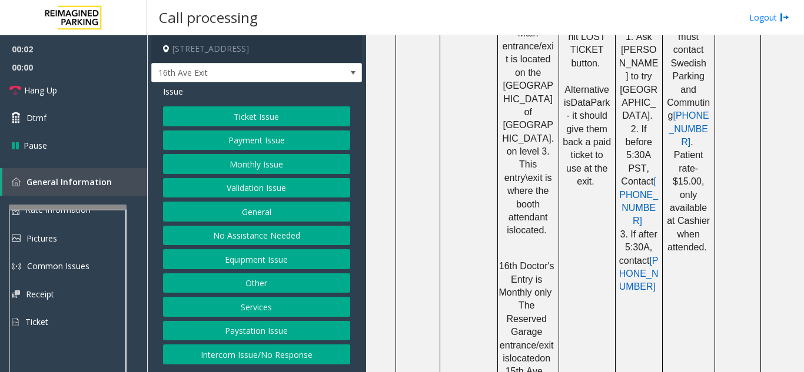
scroll to position [1177, 0]
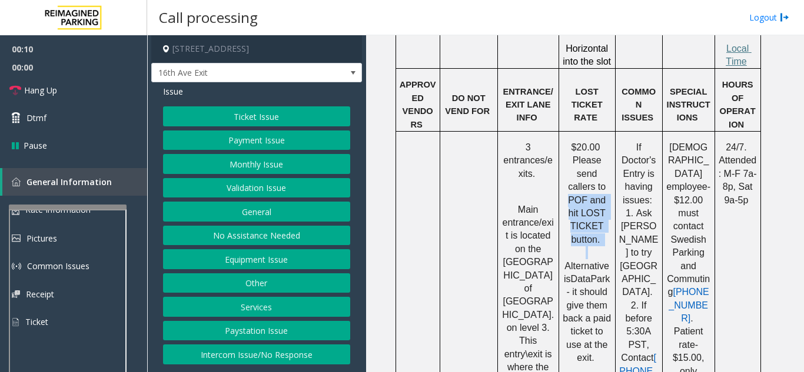
drag, startPoint x: 565, startPoint y: 112, endPoint x: 598, endPoint y: 143, distance: 45.8
click at [598, 143] on p "$20.00 Please send callers to POF and hit LOST TICKET button. Alternative is Da…" at bounding box center [586, 259] width 49 height 237
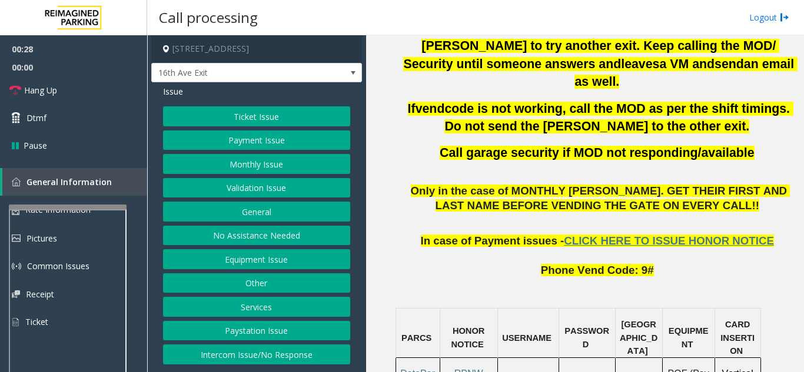
scroll to position [706, 0]
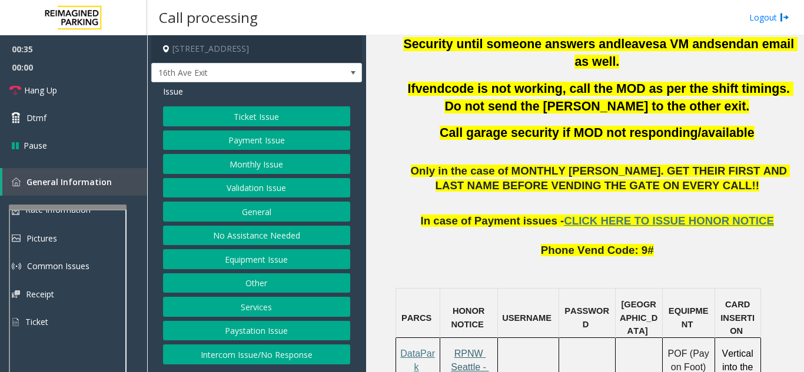
click at [462, 349] on span "RPNW Seattle - HONOR NOTICE" at bounding box center [468, 373] width 39 height 49
click at [272, 112] on button "Ticket Issue" at bounding box center [256, 116] width 187 height 20
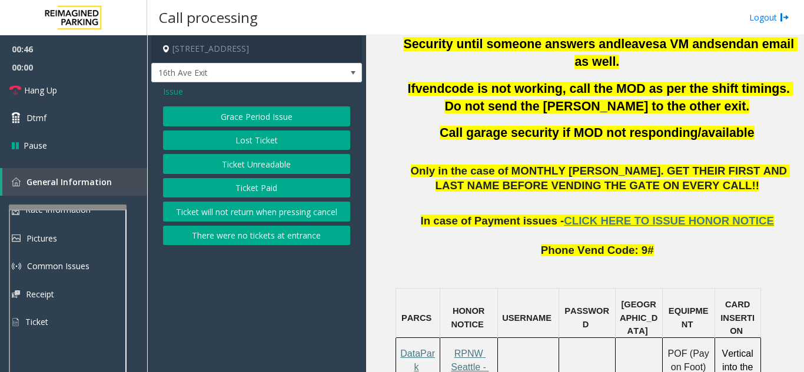
click at [266, 142] on button "Lost Ticket" at bounding box center [256, 141] width 187 height 20
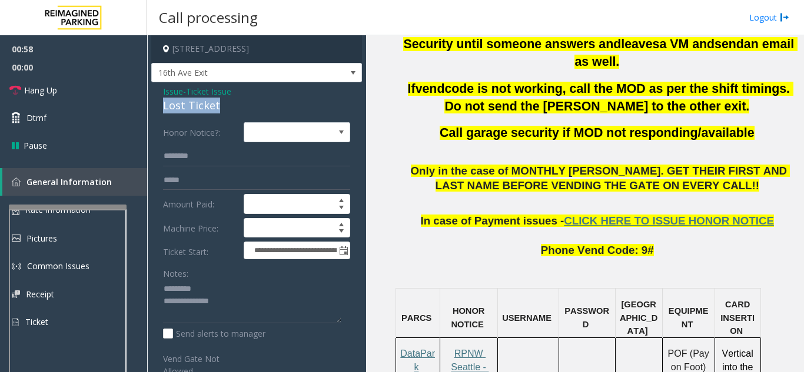
drag, startPoint x: 158, startPoint y: 102, endPoint x: 222, endPoint y: 109, distance: 63.9
click at [222, 109] on div "**********" at bounding box center [256, 281] width 211 height 399
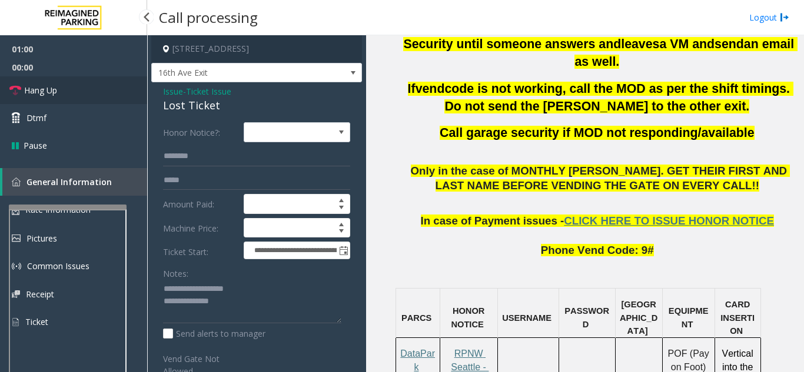
click at [96, 96] on link "Hang Up" at bounding box center [73, 90] width 147 height 28
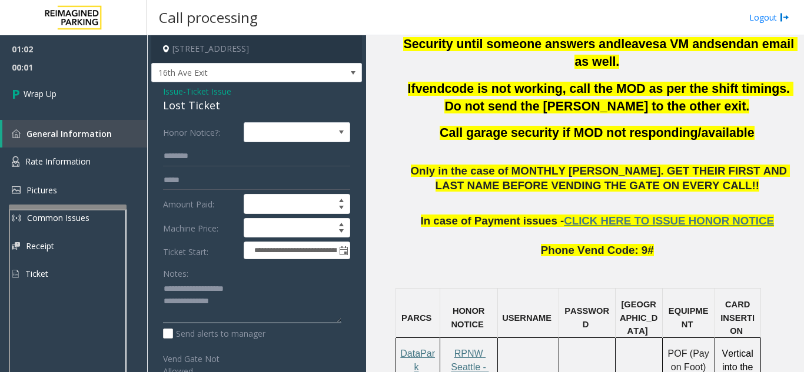
click at [271, 315] on textarea at bounding box center [252, 302] width 178 height 44
click at [195, 308] on textarea at bounding box center [252, 302] width 178 height 44
click at [209, 318] on textarea at bounding box center [252, 302] width 178 height 44
click at [212, 315] on textarea at bounding box center [252, 302] width 178 height 44
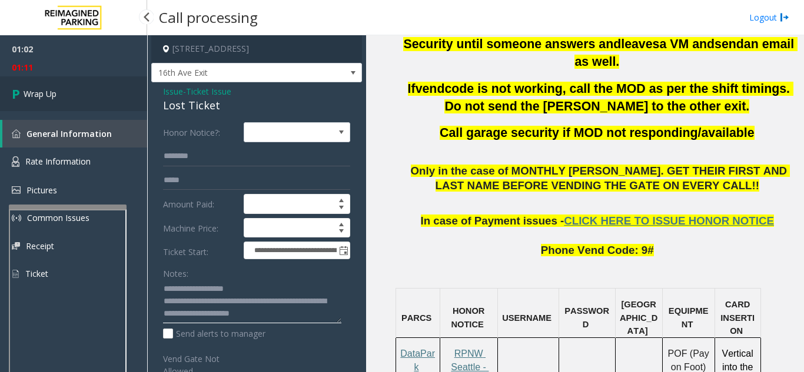
type textarea "**********"
click at [49, 96] on span "Wrap Up" at bounding box center [40, 94] width 33 height 12
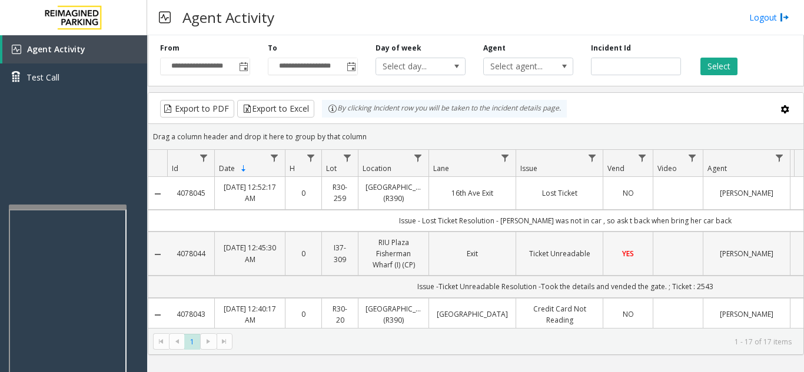
drag, startPoint x: 634, startPoint y: 228, endPoint x: 622, endPoint y: 234, distance: 12.6
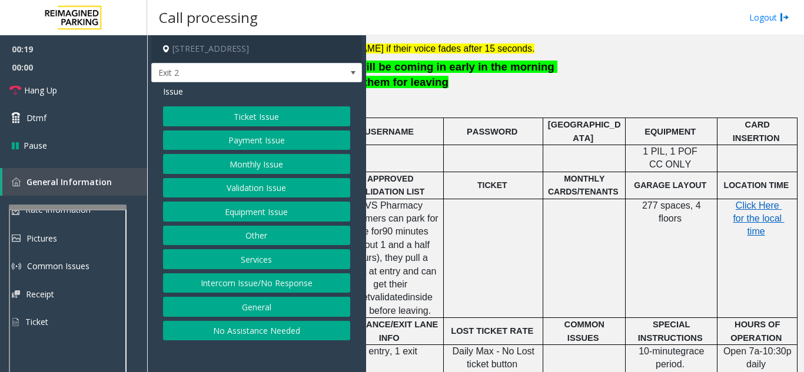
scroll to position [353, 0]
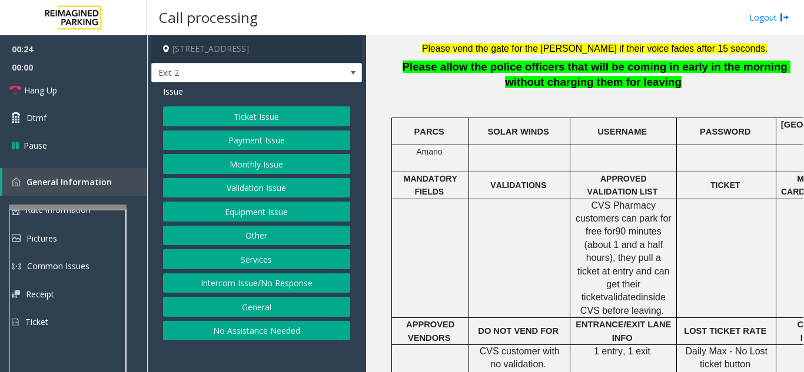
click at [284, 115] on button "Ticket Issue" at bounding box center [256, 116] width 187 height 20
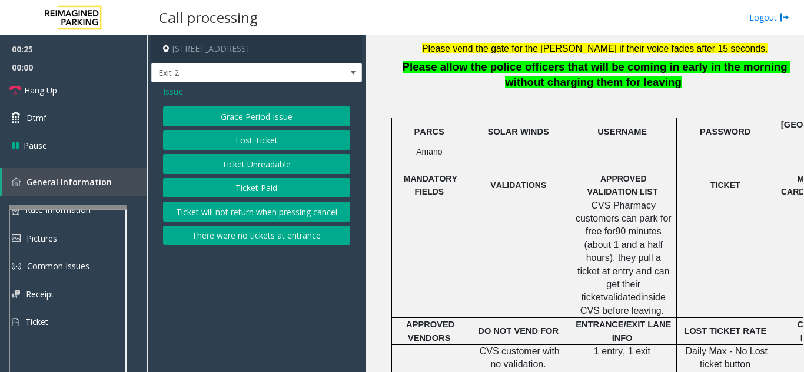
click at [294, 169] on button "Ticket Unreadable" at bounding box center [256, 164] width 187 height 20
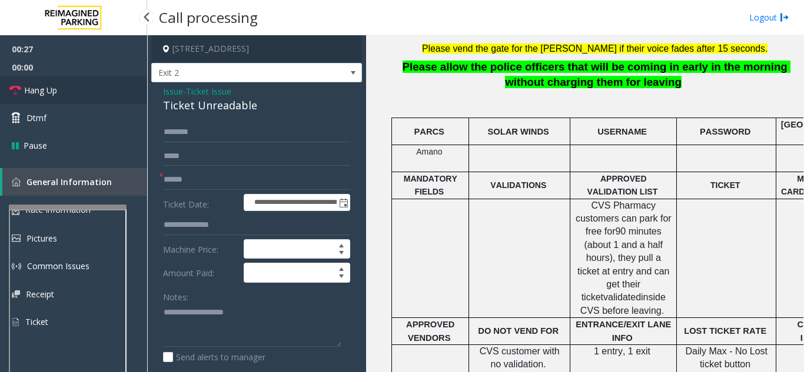
drag, startPoint x: 244, startPoint y: 111, endPoint x: 142, endPoint y: 91, distance: 103.8
click at [142, 91] on app-root "**********" at bounding box center [402, 186] width 804 height 372
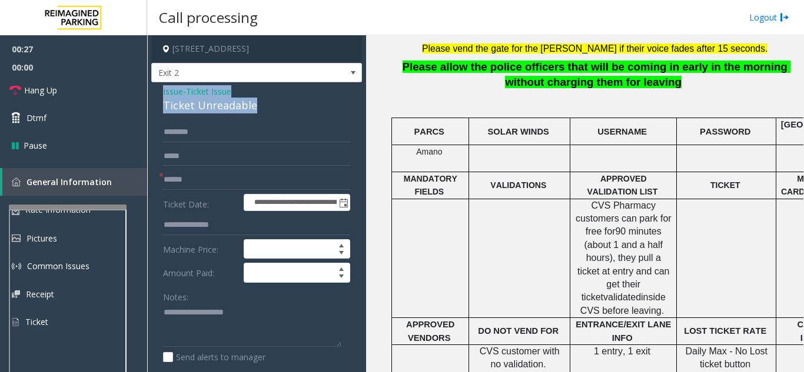
drag, startPoint x: 265, startPoint y: 99, endPoint x: 152, endPoint y: 90, distance: 112.8
click at [152, 90] on div "**********" at bounding box center [256, 375] width 211 height 587
copy div "Issue - Ticket Issue Ticket Unreadable"
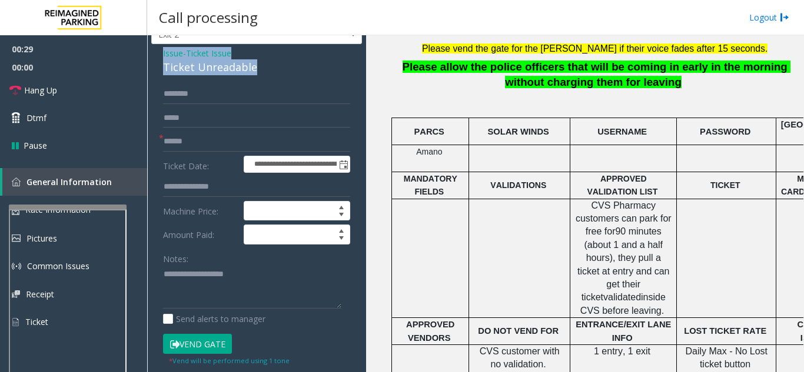
scroll to position [59, 0]
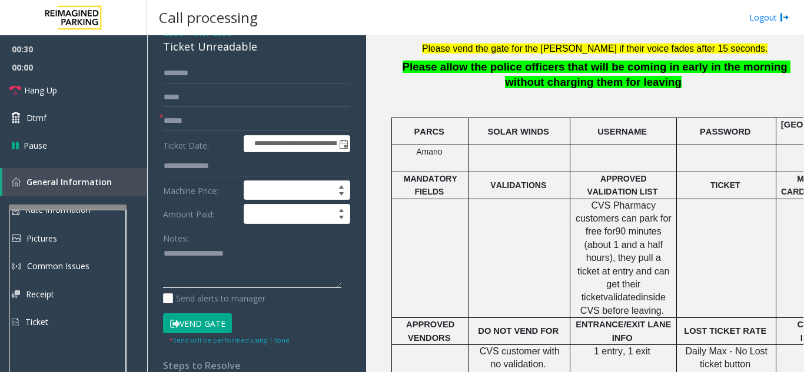
paste textarea "**********"
drag, startPoint x: 199, startPoint y: 255, endPoint x: 275, endPoint y: 248, distance: 76.3
click at [275, 248] on textarea at bounding box center [252, 267] width 178 height 44
click at [284, 269] on textarea at bounding box center [252, 267] width 178 height 44
drag, startPoint x: 284, startPoint y: 269, endPoint x: 238, endPoint y: 274, distance: 46.1
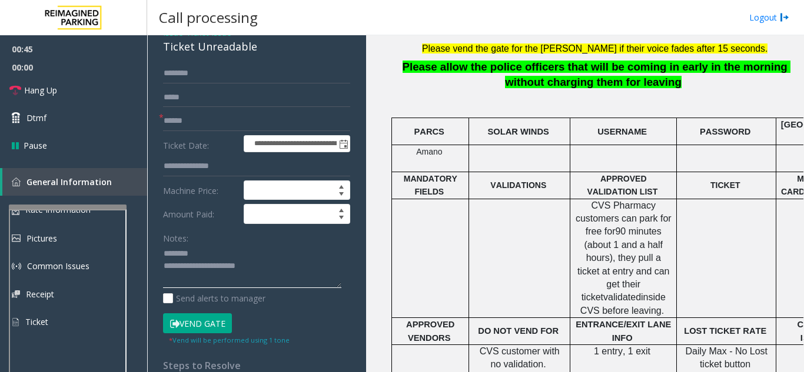
click at [238, 274] on textarea at bounding box center [252, 267] width 178 height 44
drag, startPoint x: 237, startPoint y: 274, endPoint x: 272, endPoint y: 271, distance: 35.4
click at [272, 271] on textarea at bounding box center [252, 267] width 178 height 44
type textarea "**********"
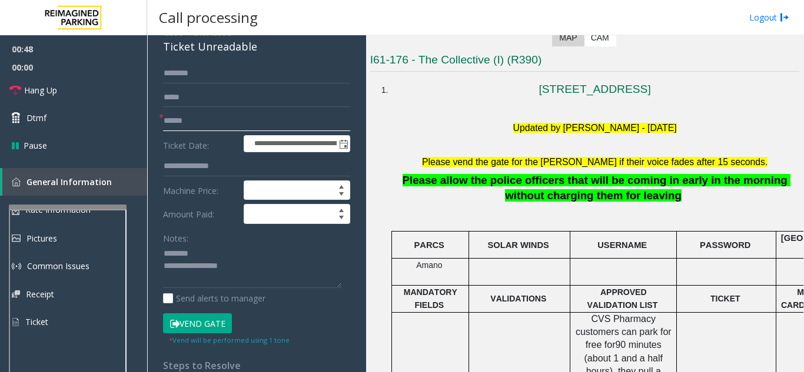
scroll to position [235, 0]
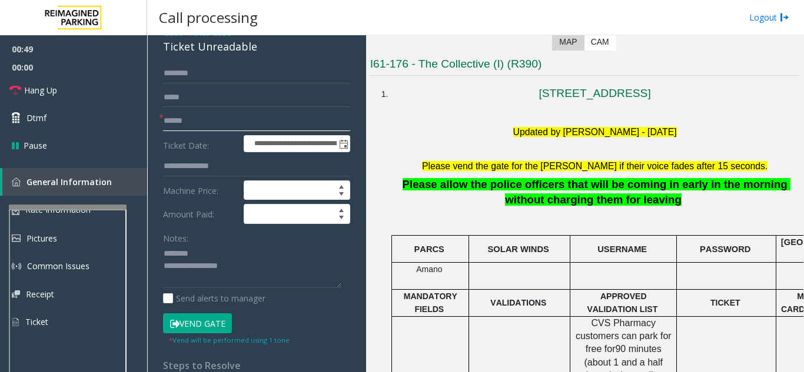
type input "******"
click at [211, 318] on button "Vend Gate" at bounding box center [197, 324] width 69 height 20
click at [245, 264] on textarea at bounding box center [252, 267] width 178 height 44
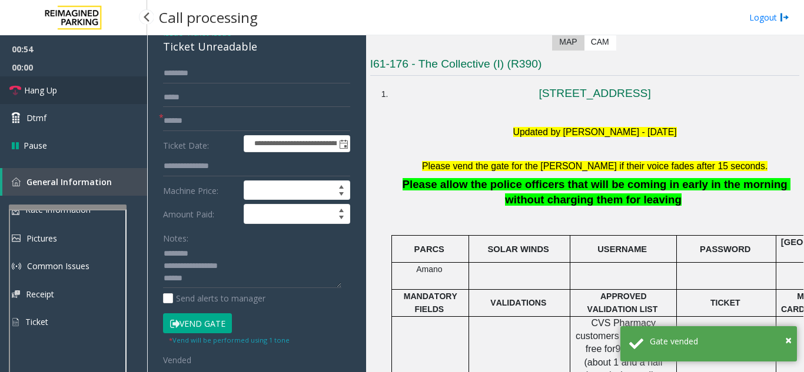
click at [71, 89] on link "Hang Up" at bounding box center [73, 90] width 147 height 28
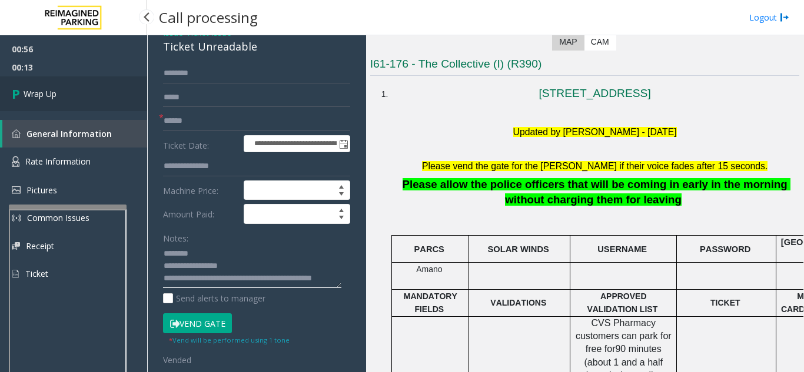
type textarea "**********"
click at [24, 94] on span "Wrap Up" at bounding box center [40, 94] width 33 height 12
